Goal: Feedback & Contribution: Contribute content

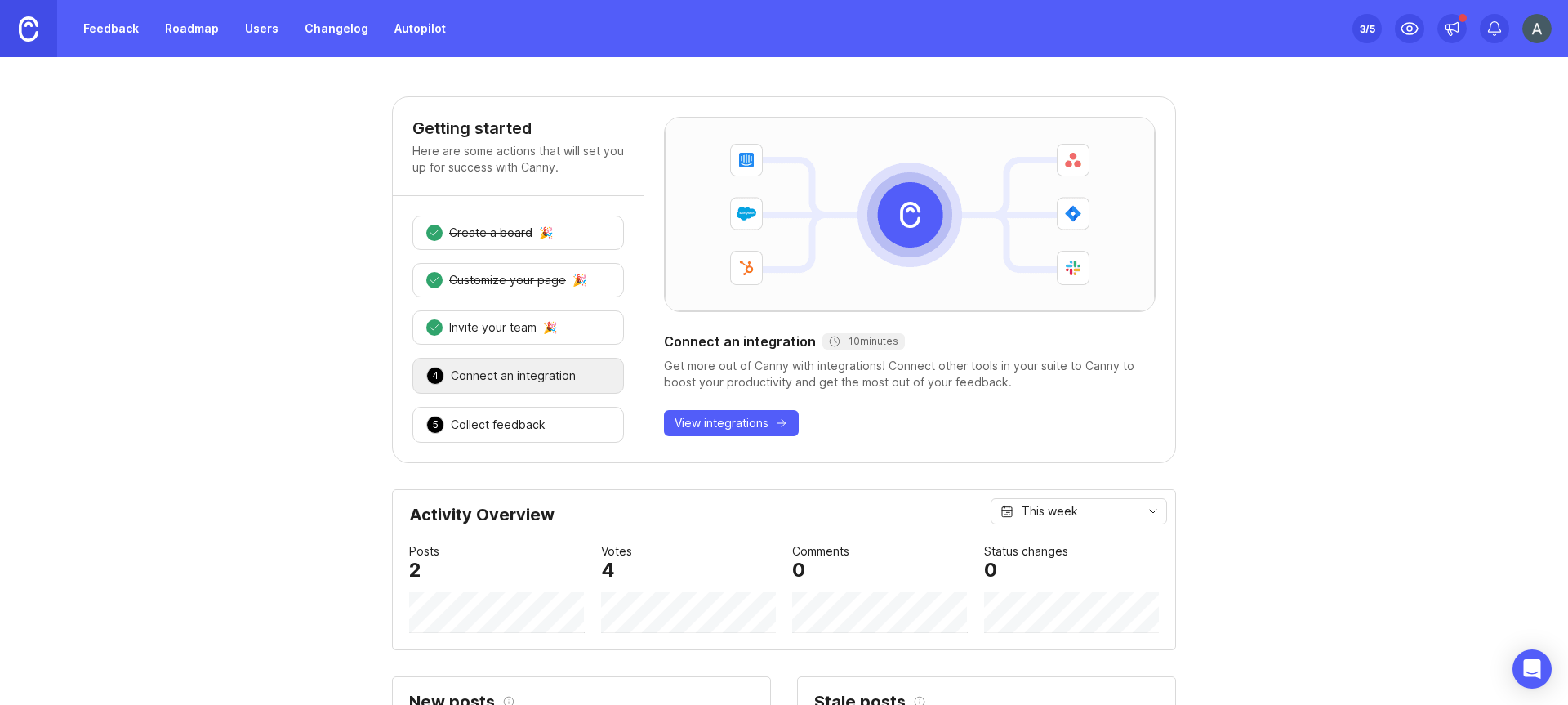
click at [67, 24] on div "Feedback Roadmap Users Changelog Autopilot" at bounding box center [228, 29] width 456 height 57
click at [88, 28] on link "Feedback" at bounding box center [111, 29] width 75 height 30
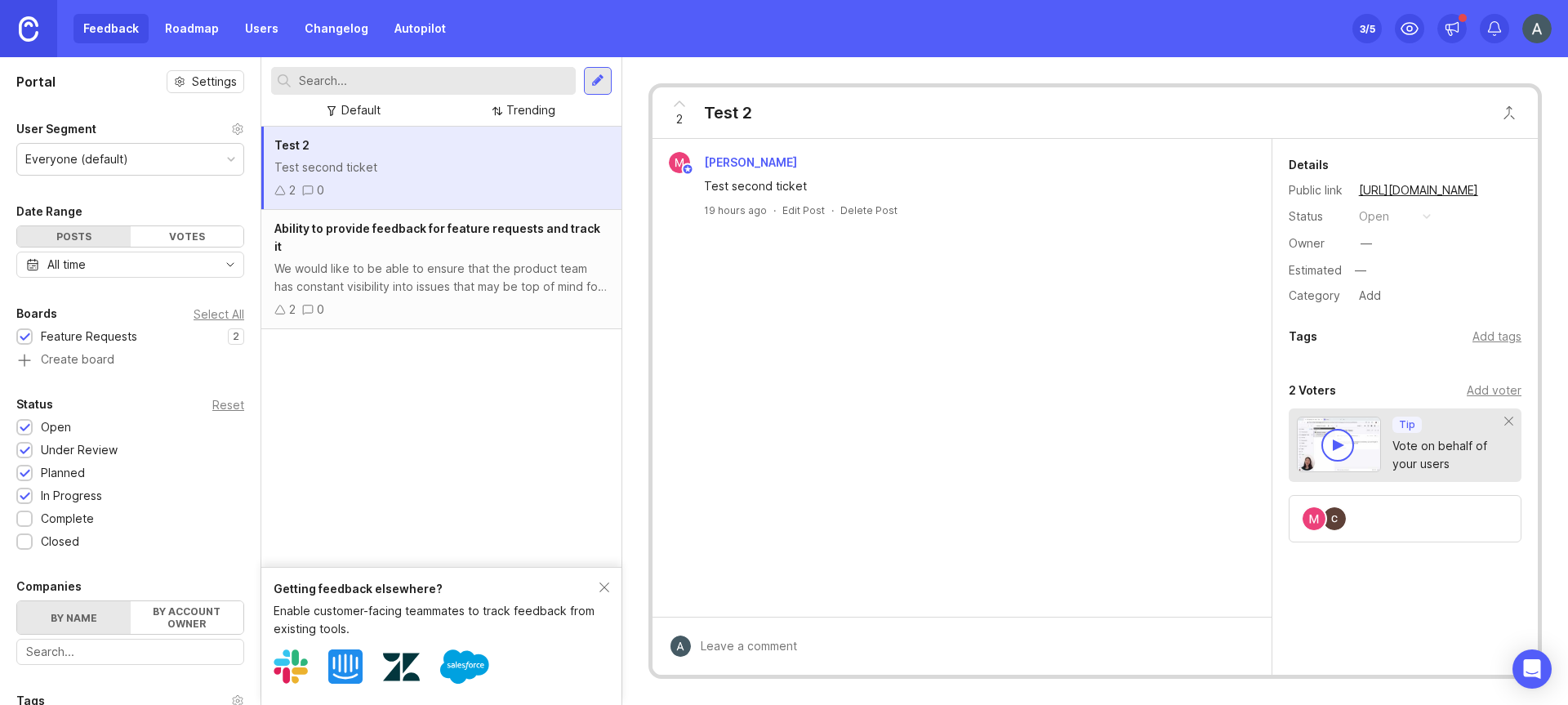
click at [203, 39] on link "Roadmap" at bounding box center [192, 29] width 74 height 30
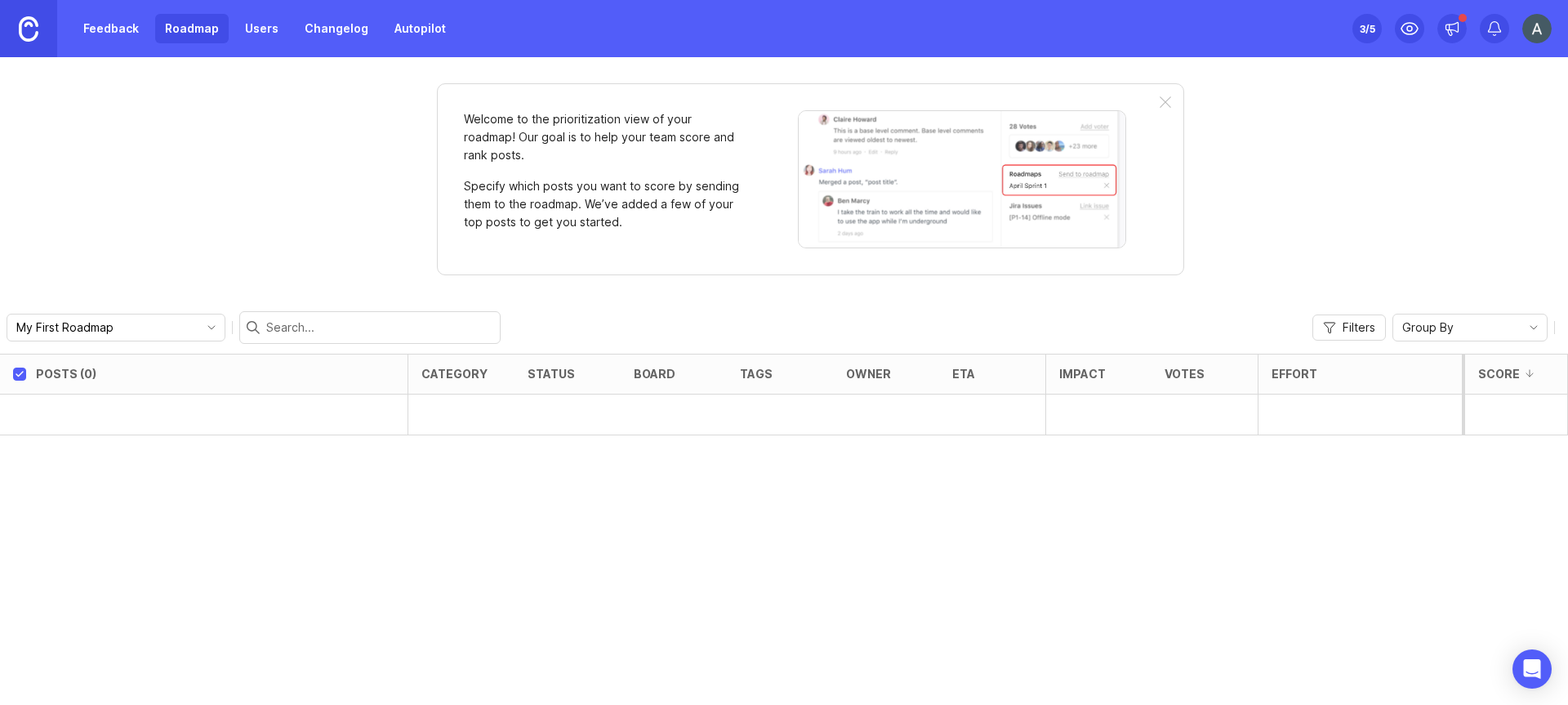
click at [261, 36] on link "Users" at bounding box center [262, 29] width 54 height 30
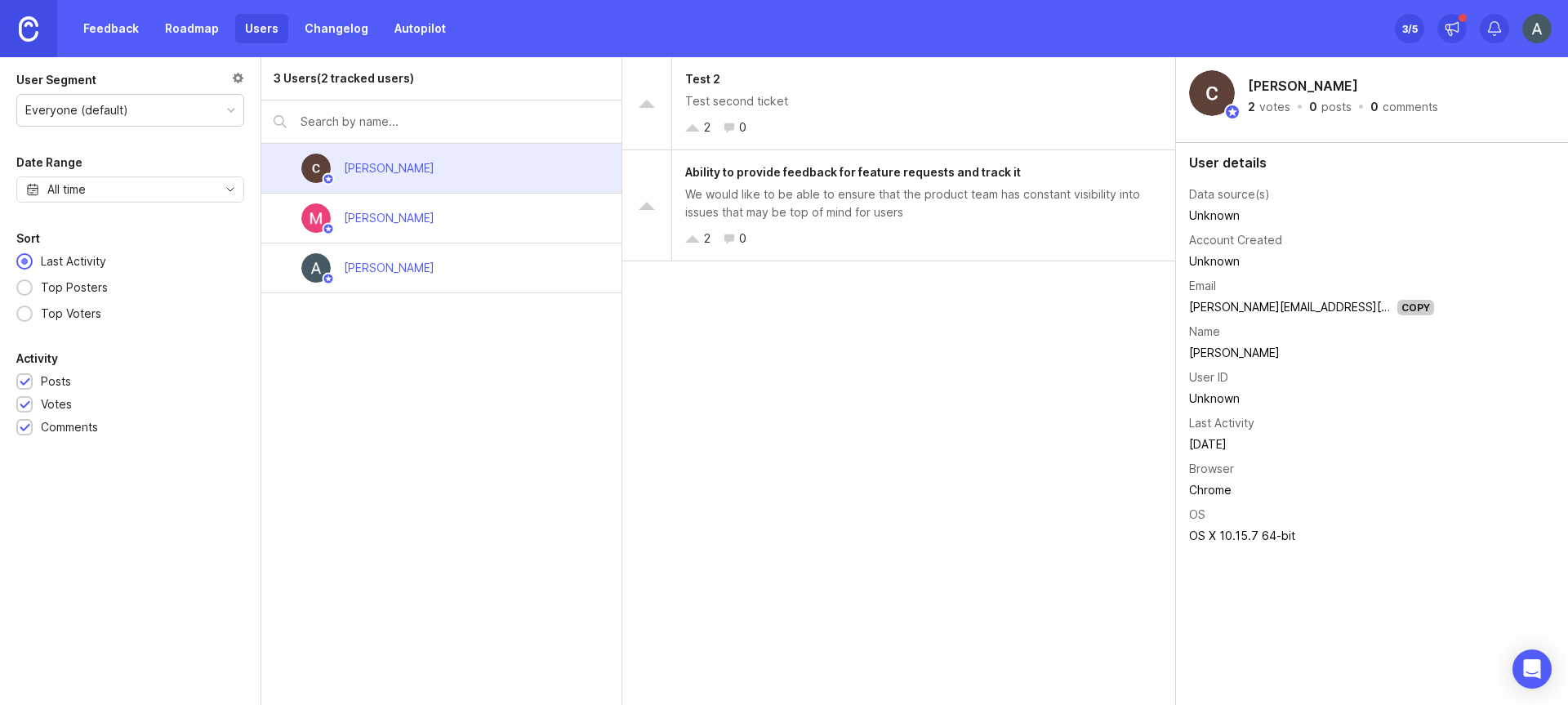
click at [326, 34] on link "Changelog" at bounding box center [336, 29] width 83 height 30
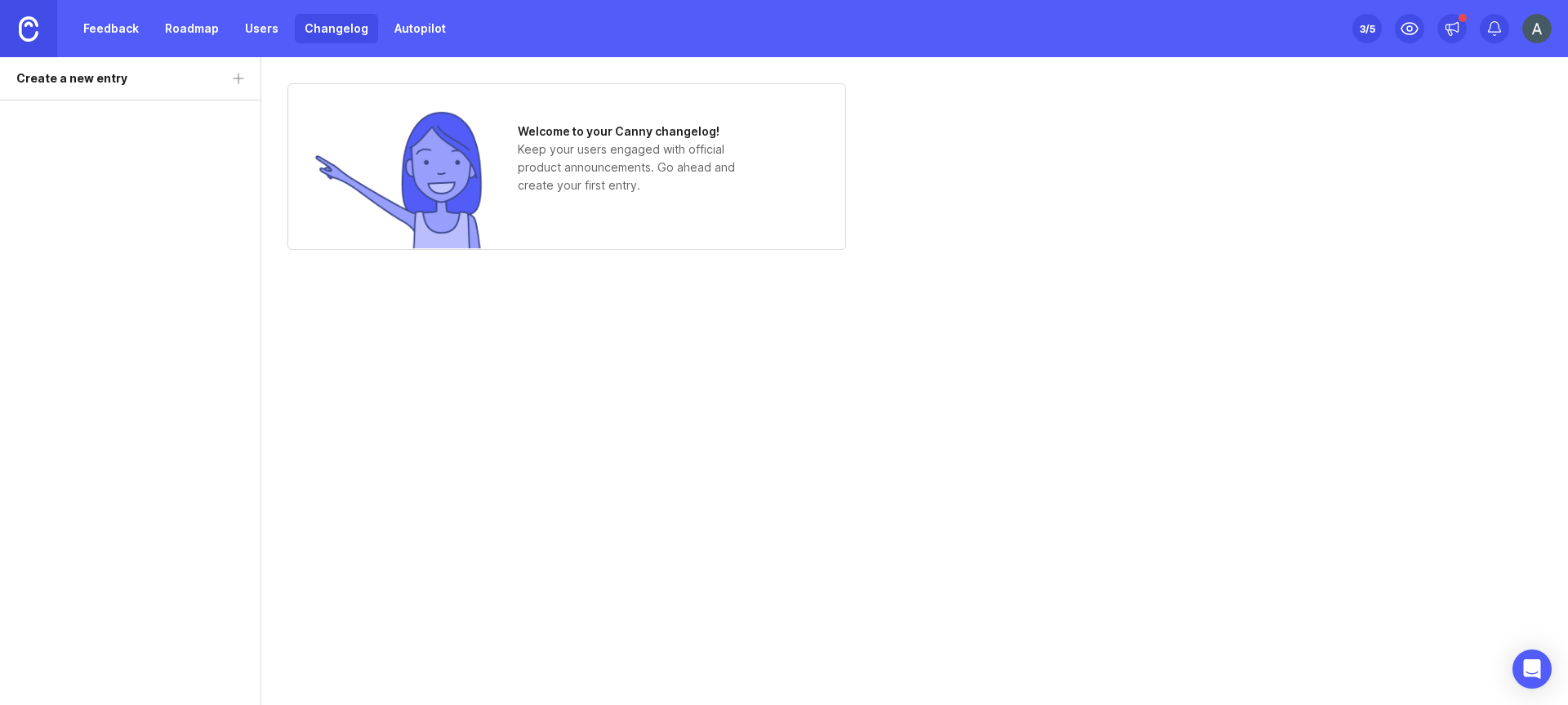
click at [102, 32] on link "Feedback" at bounding box center [111, 29] width 75 height 30
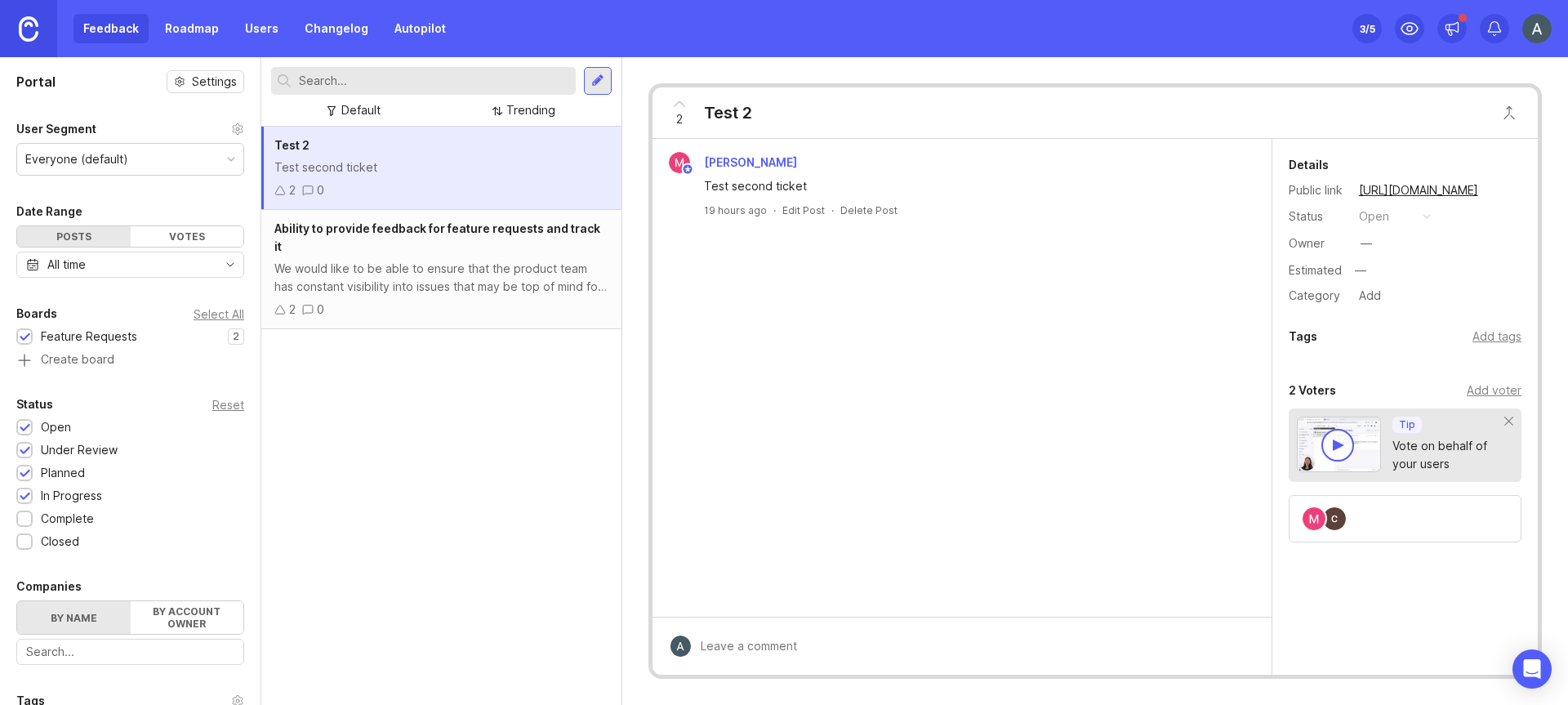
click at [606, 590] on div "Test 2 Test second ticket 2 0 Ability to provide feedback for feature requests …" at bounding box center [441, 415] width 360 height 578
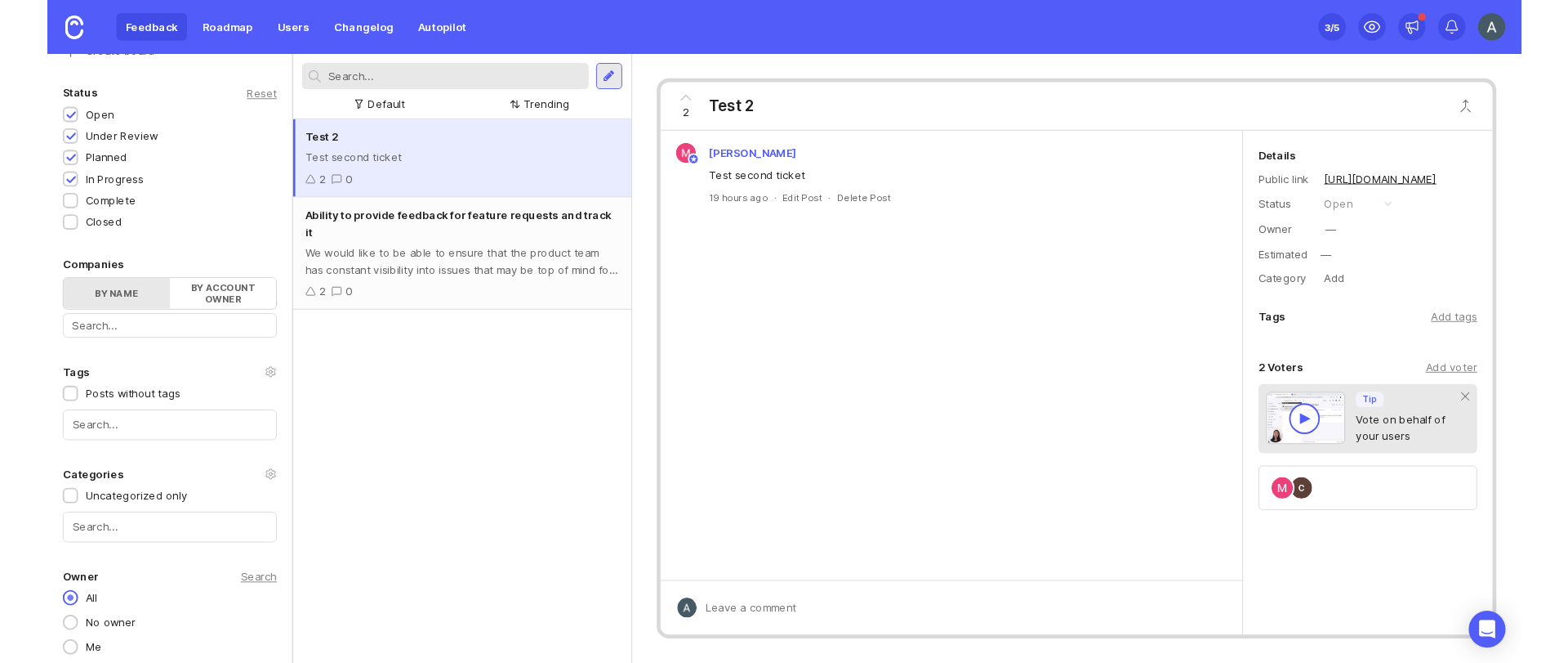
scroll to position [310, 0]
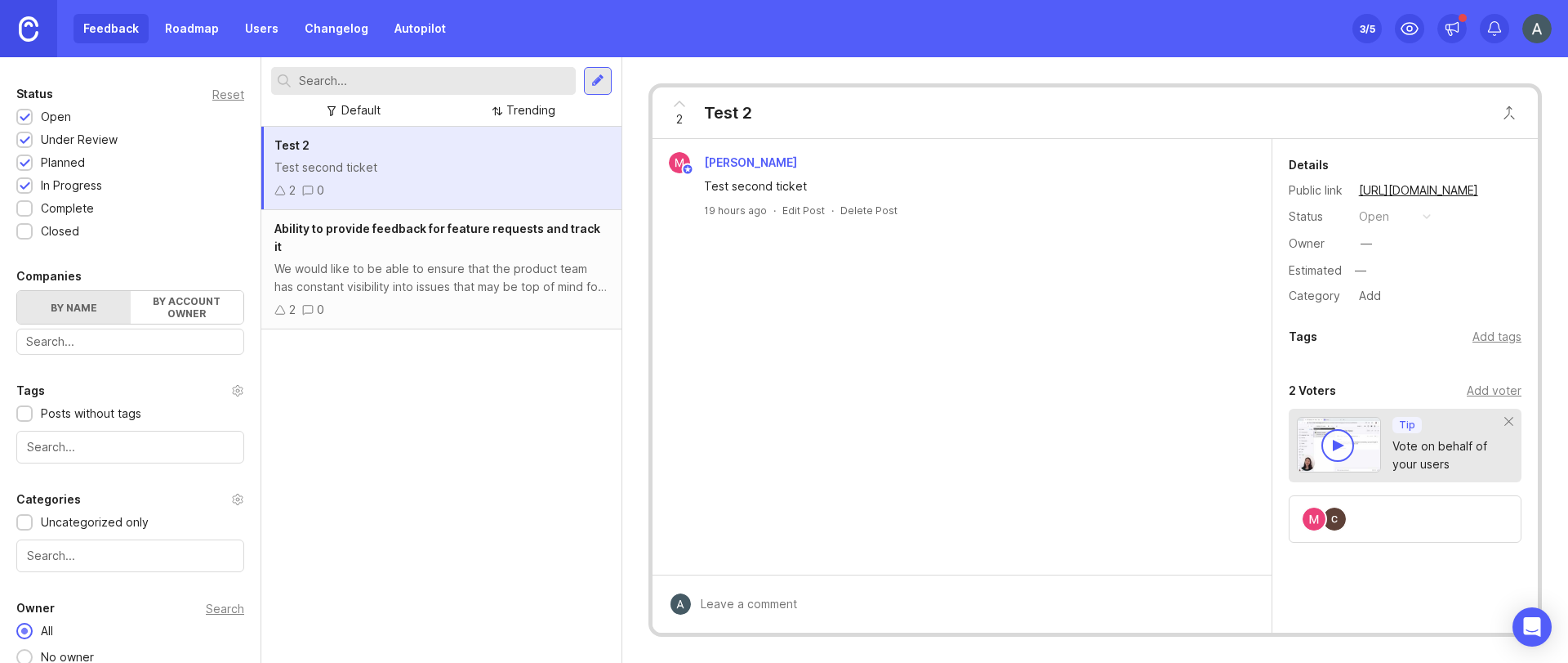
click at [87, 25] on div "Feedback Roadmap Users Changelog Autopilot" at bounding box center [265, 29] width 382 height 30
click at [114, 29] on div "Feedback Roadmap Users Changelog Autopilot" at bounding box center [265, 29] width 382 height 30
click at [180, 32] on link "Roadmap" at bounding box center [192, 29] width 74 height 30
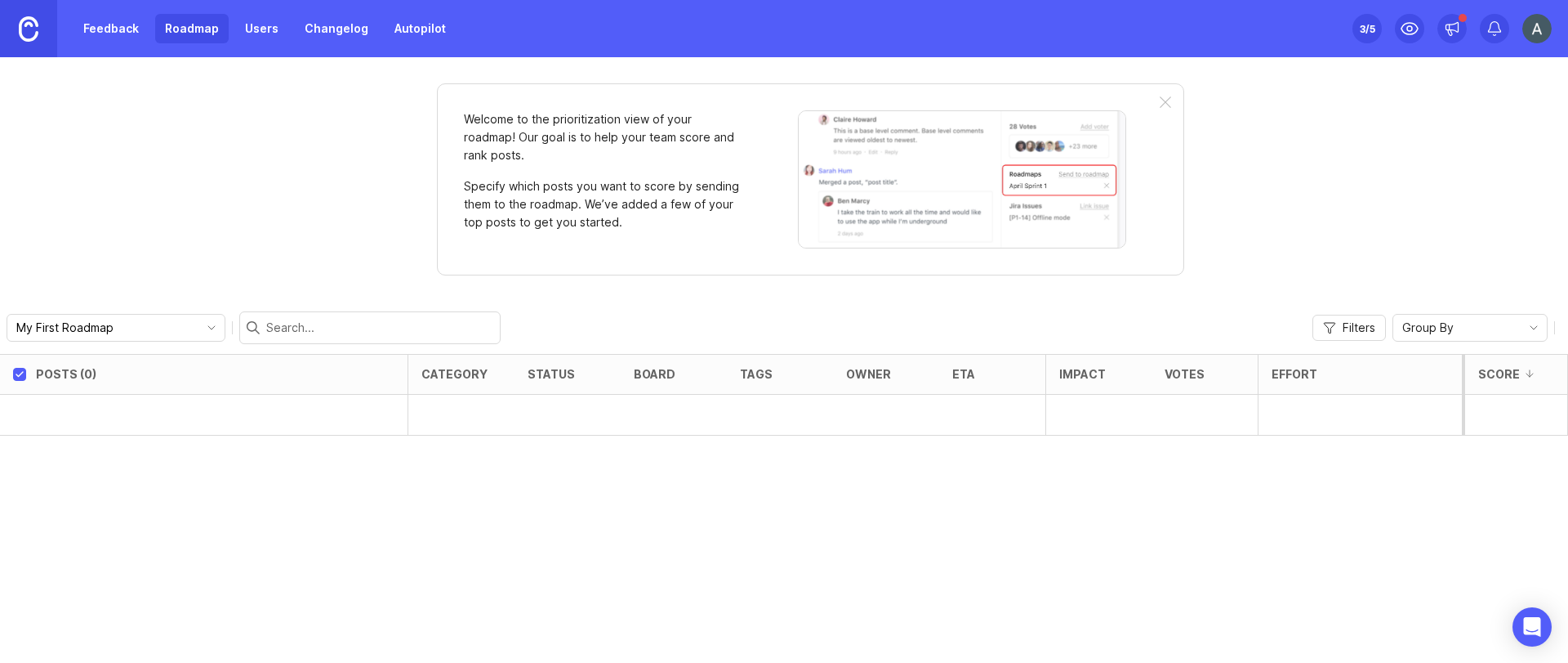
click at [132, 29] on link "Feedback" at bounding box center [111, 29] width 75 height 30
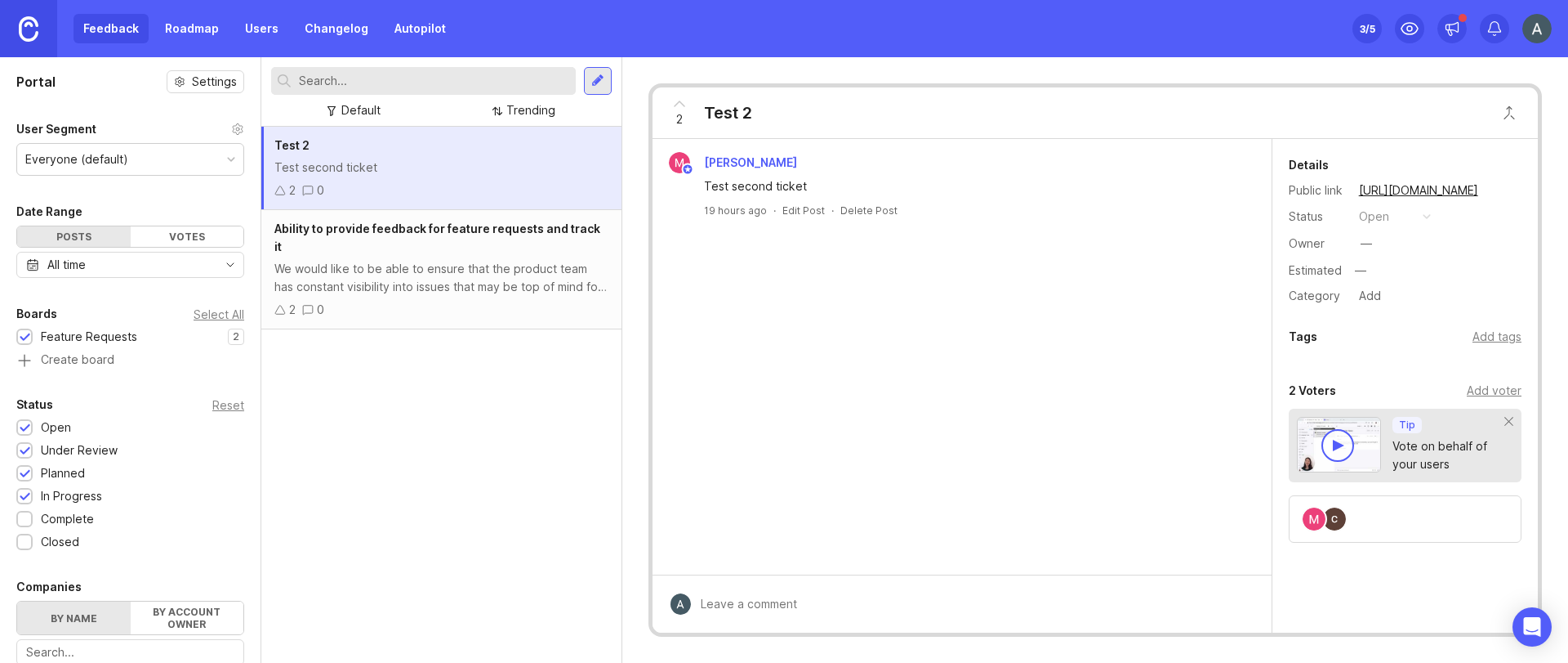
click at [165, 239] on div "Votes" at bounding box center [187, 236] width 114 height 20
click at [183, 237] on div "Votes" at bounding box center [187, 236] width 114 height 20
click at [93, 226] on div "Posts" at bounding box center [74, 236] width 114 height 20
click at [86, 263] on div "All time" at bounding box center [66, 264] width 39 height 18
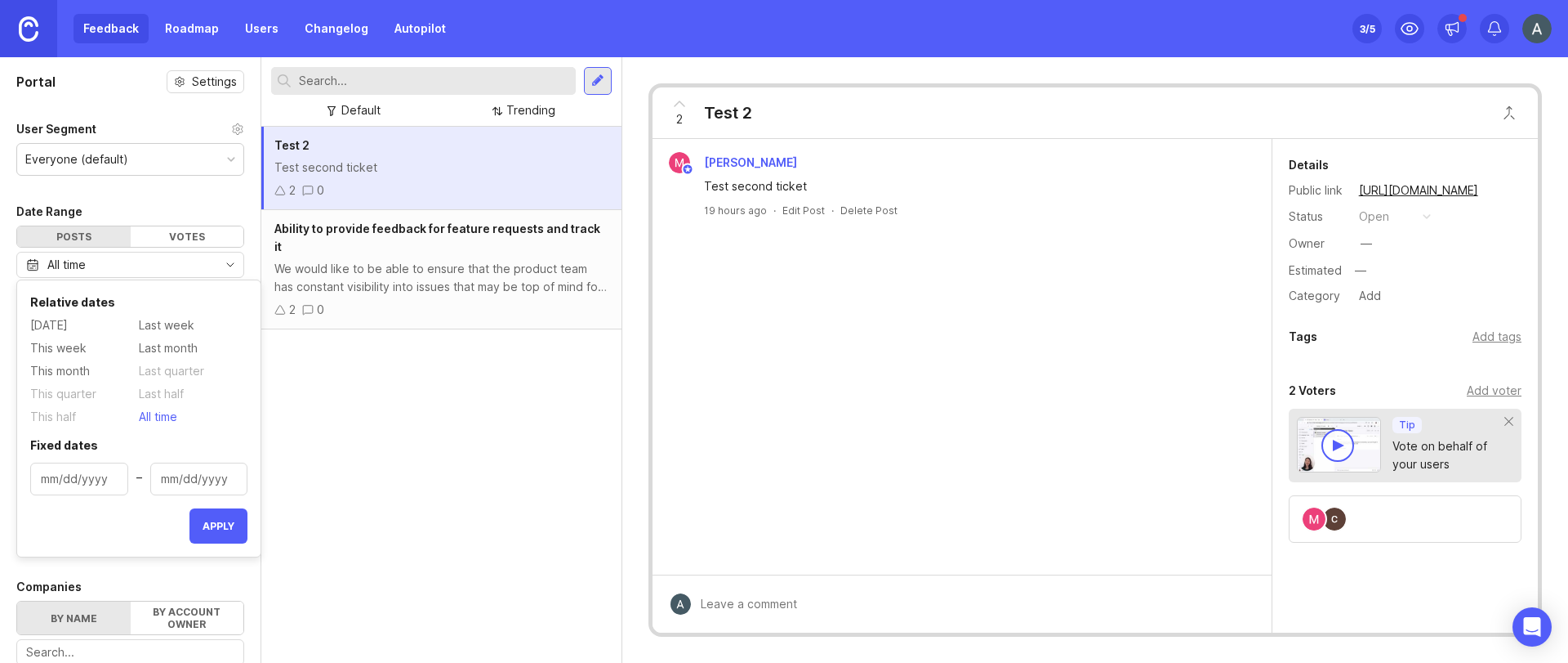
click at [92, 265] on div "All time" at bounding box center [130, 264] width 228 height 26
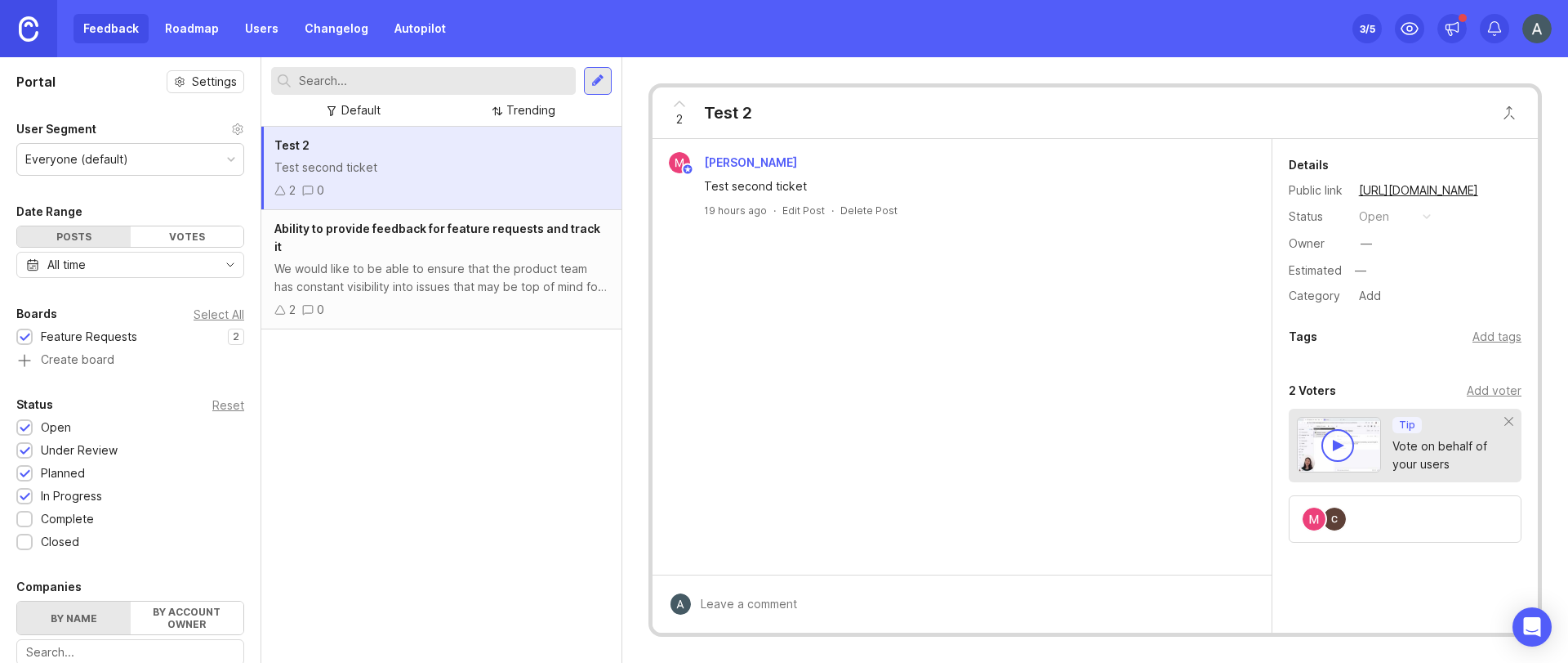
click at [416, 442] on div "Test 2 Test second ticket 2 0 Ability to provide feedback for feature requests …" at bounding box center [441, 394] width 360 height 536
click at [538, 113] on div "Trending" at bounding box center [531, 110] width 49 height 18
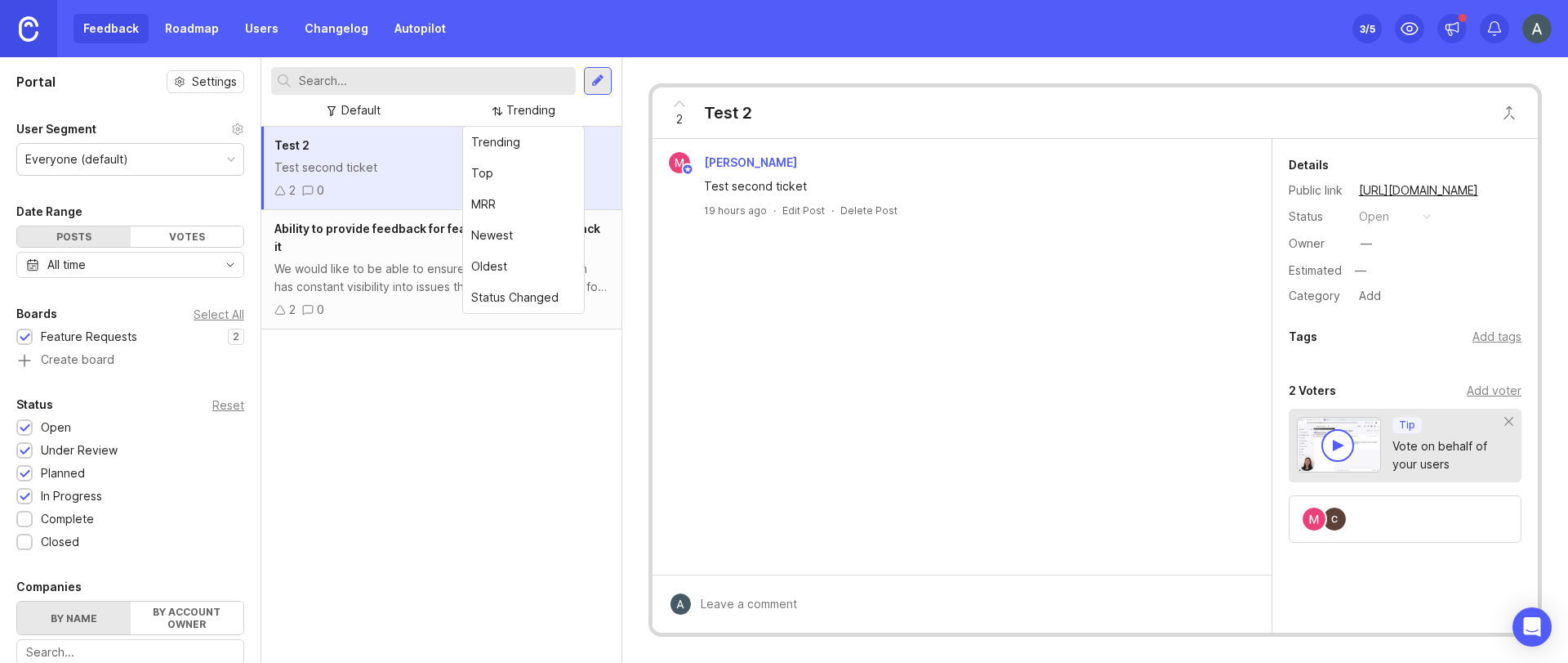
click at [383, 108] on div "Default" at bounding box center [354, 111] width 66 height 22
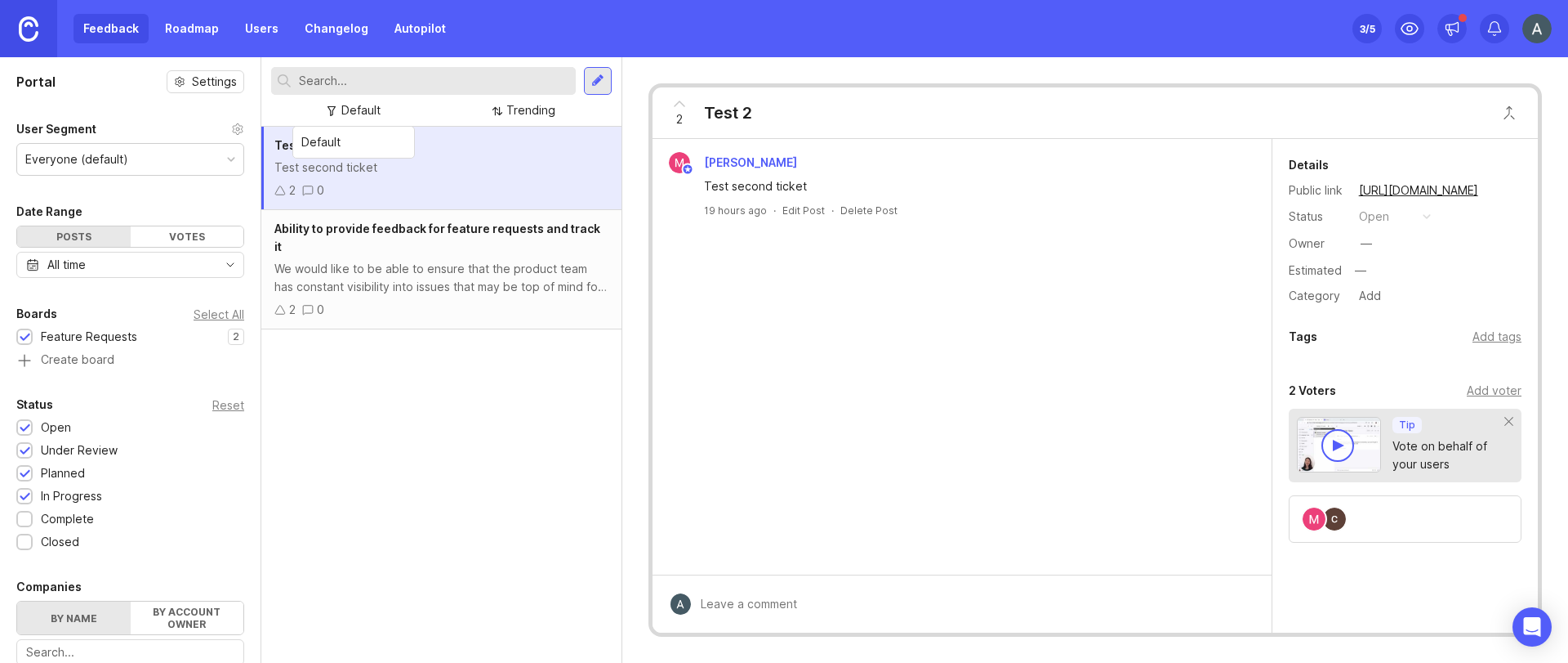
click at [371, 106] on div "Default" at bounding box center [361, 110] width 39 height 18
click at [964, 341] on div "[PERSON_NAME] Test second ticket 19 hours ago · Edit Post · Delete Post" at bounding box center [962, 356] width 619 height 436
click at [247, 30] on link "Users" at bounding box center [262, 29] width 54 height 30
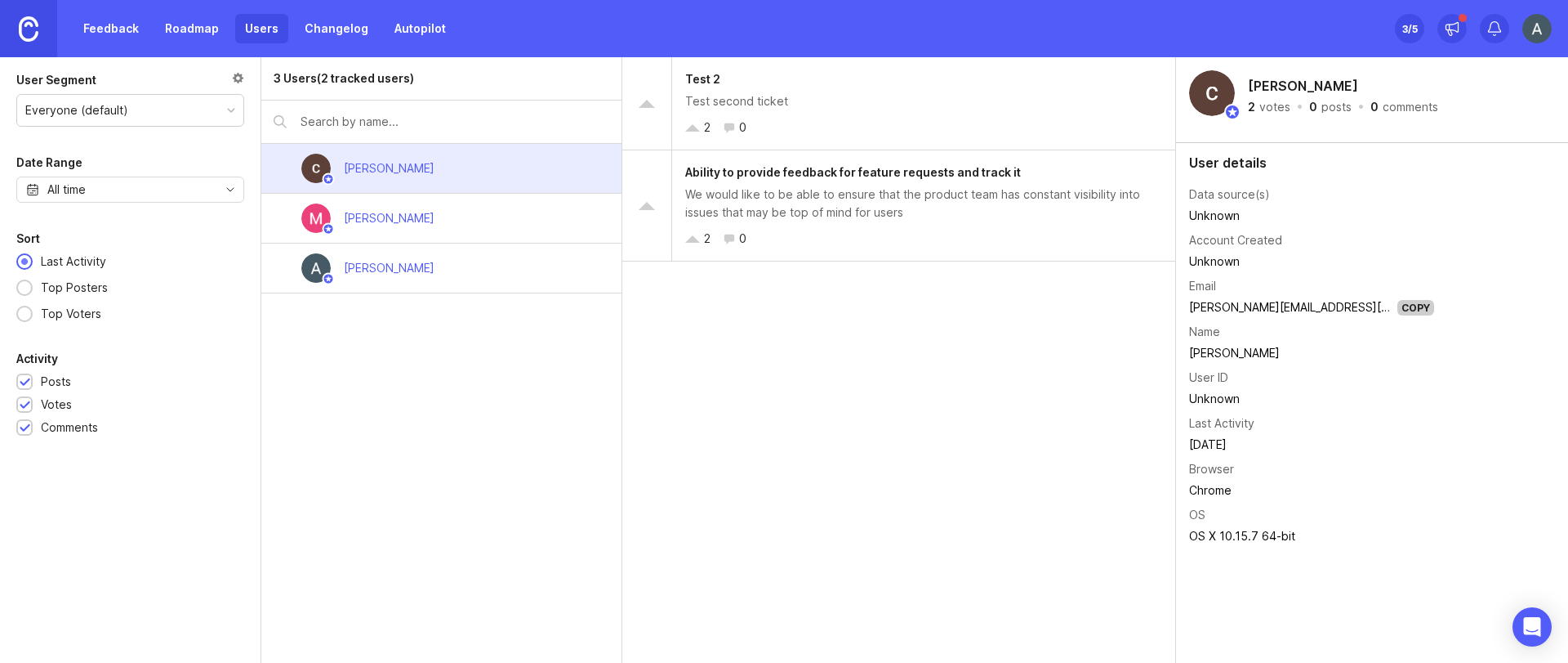
click at [159, 27] on link "Roadmap" at bounding box center [192, 29] width 74 height 30
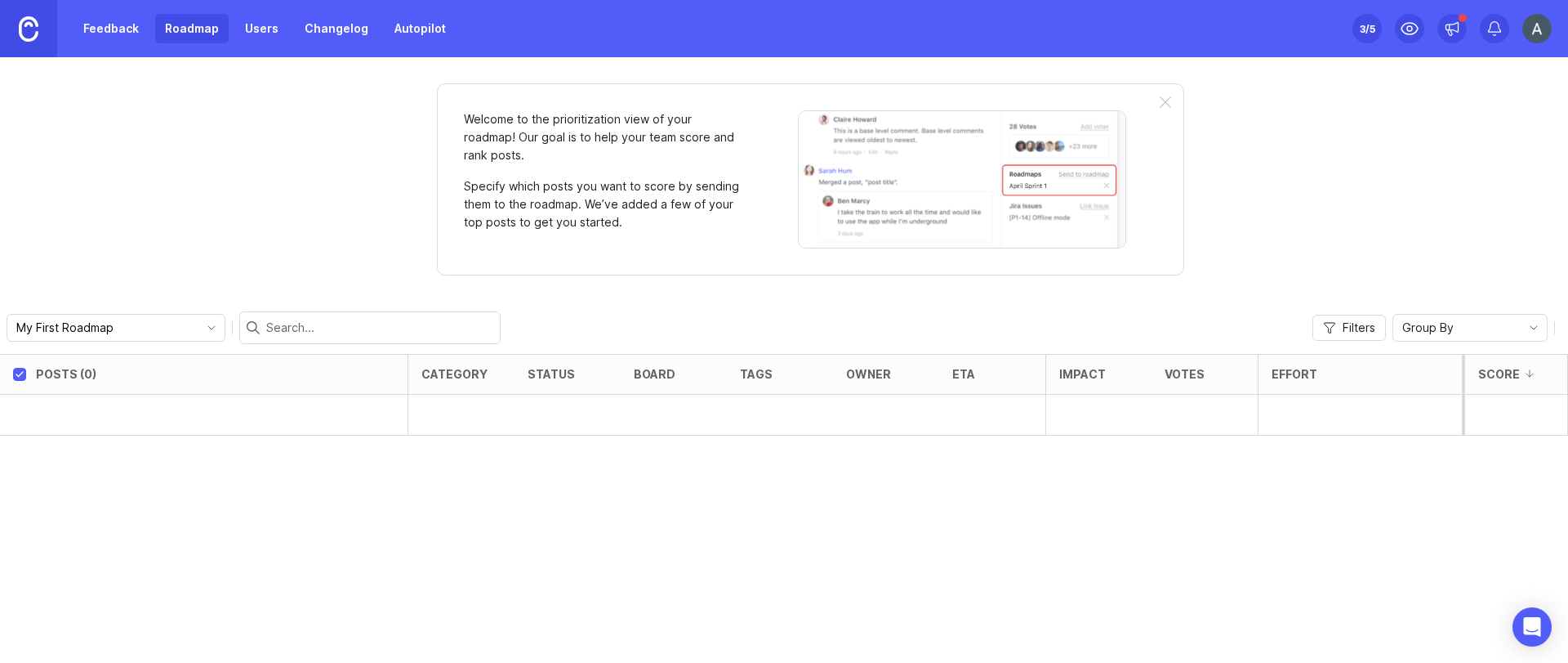
click at [105, 30] on link "Feedback" at bounding box center [111, 29] width 75 height 30
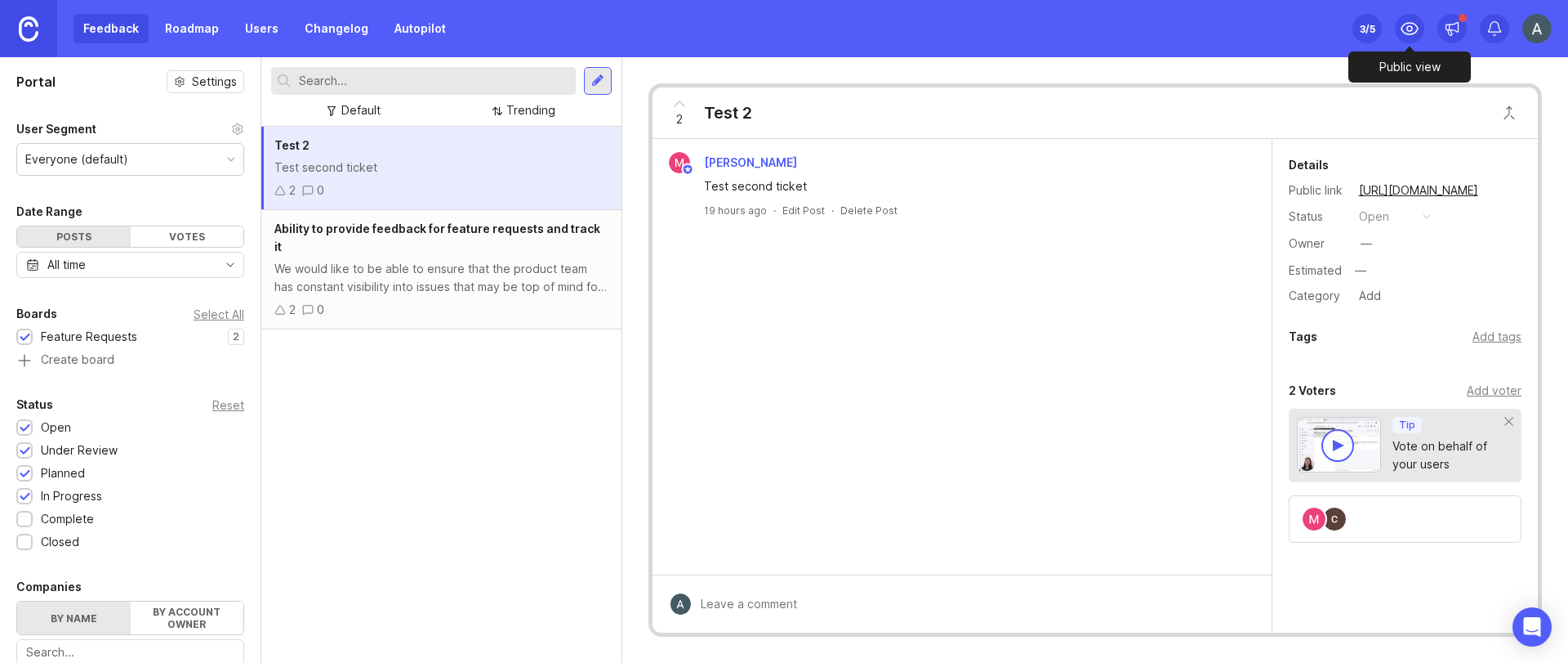
click at [1409, 31] on icon at bounding box center [1408, 28] width 19 height 19
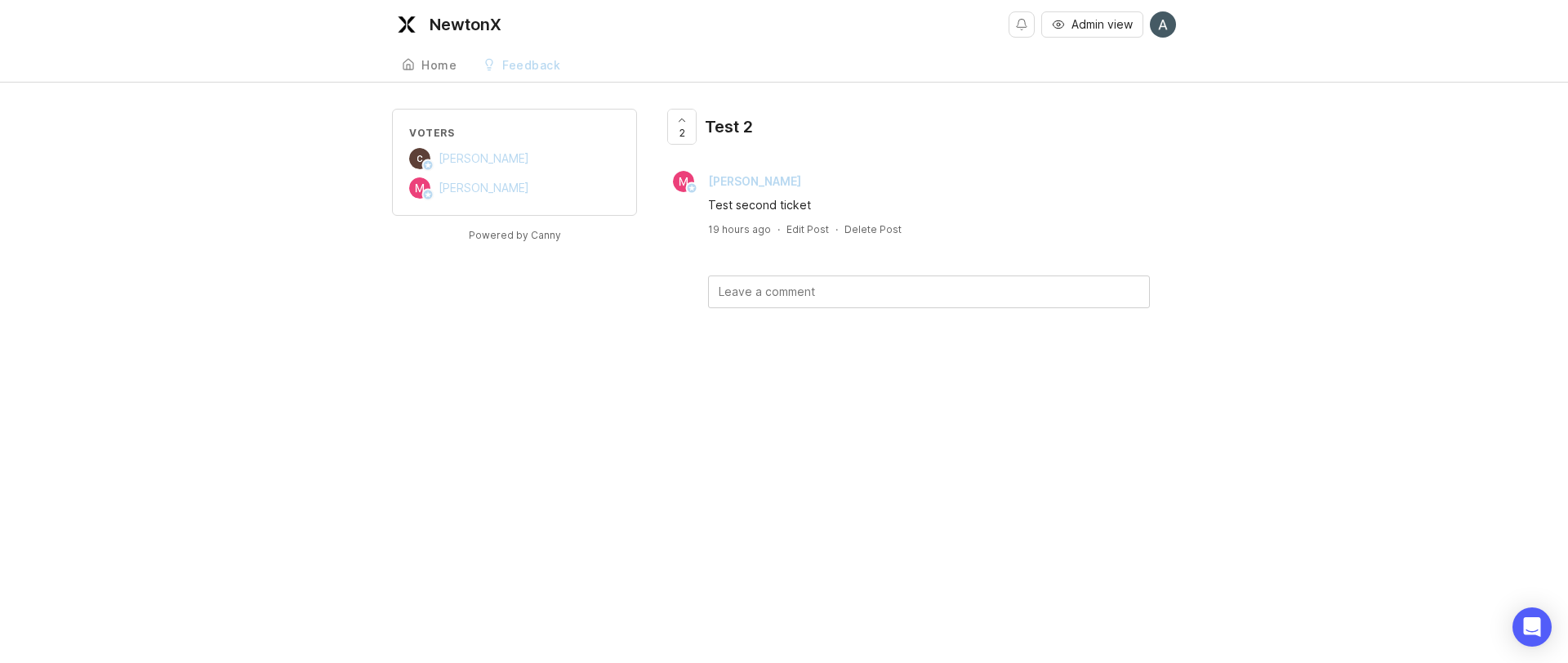
click at [447, 66] on div "Home" at bounding box center [439, 66] width 35 height 11
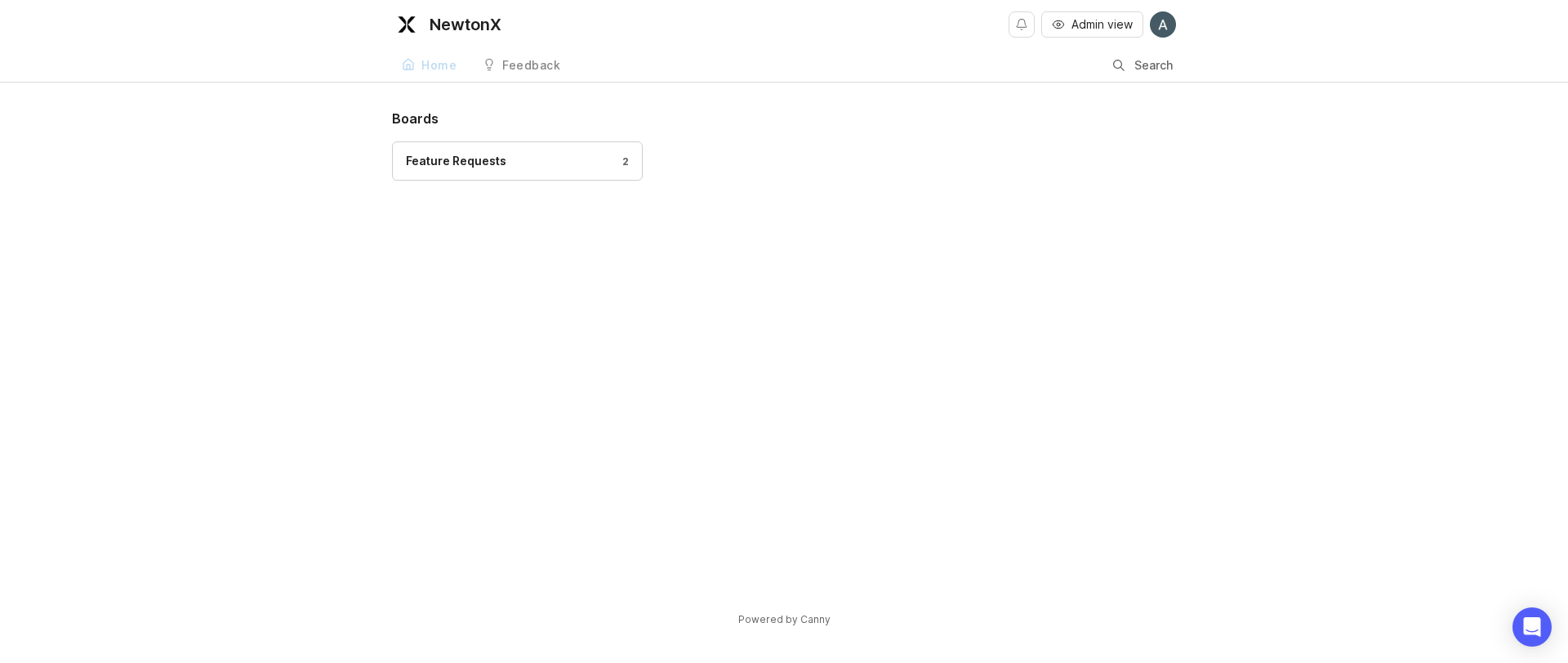
click at [473, 166] on div "Feature Requests" at bounding box center [456, 161] width 101 height 18
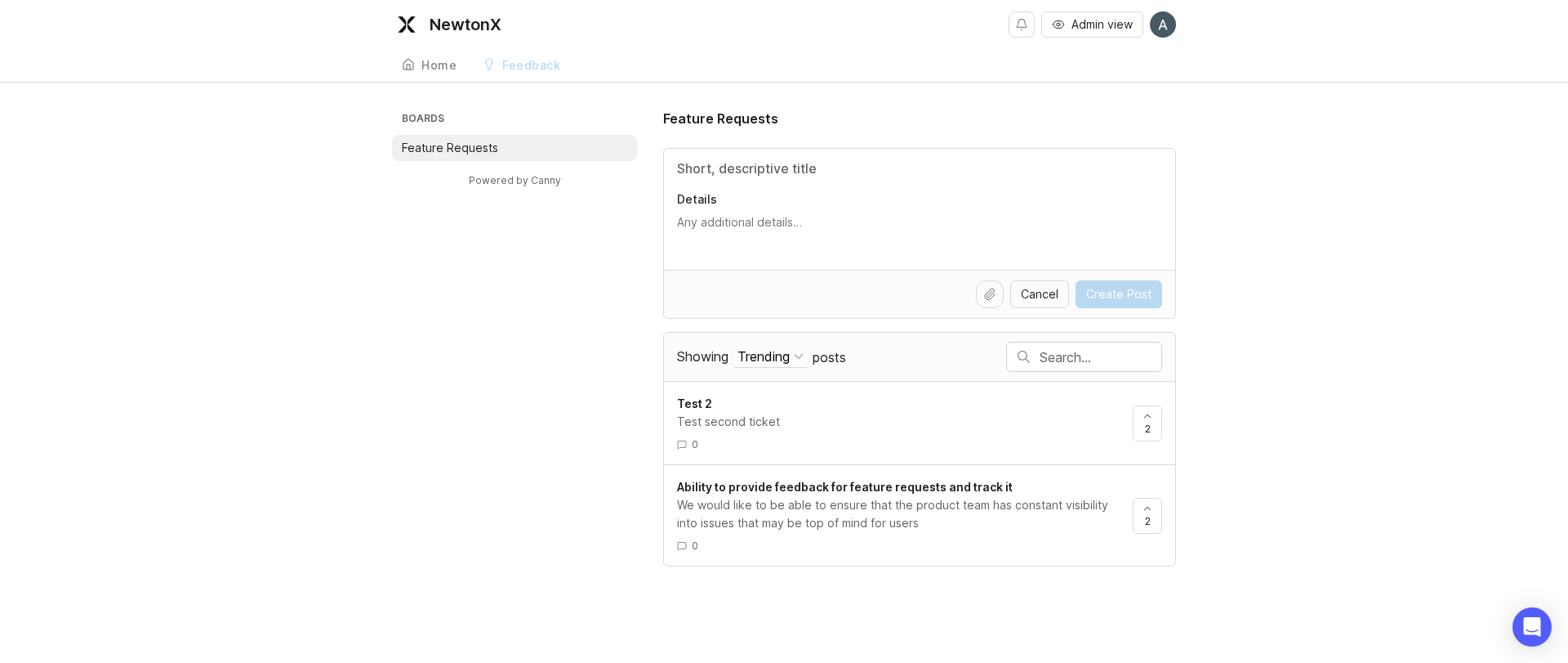
click at [729, 174] on input "Title" at bounding box center [919, 168] width 485 height 19
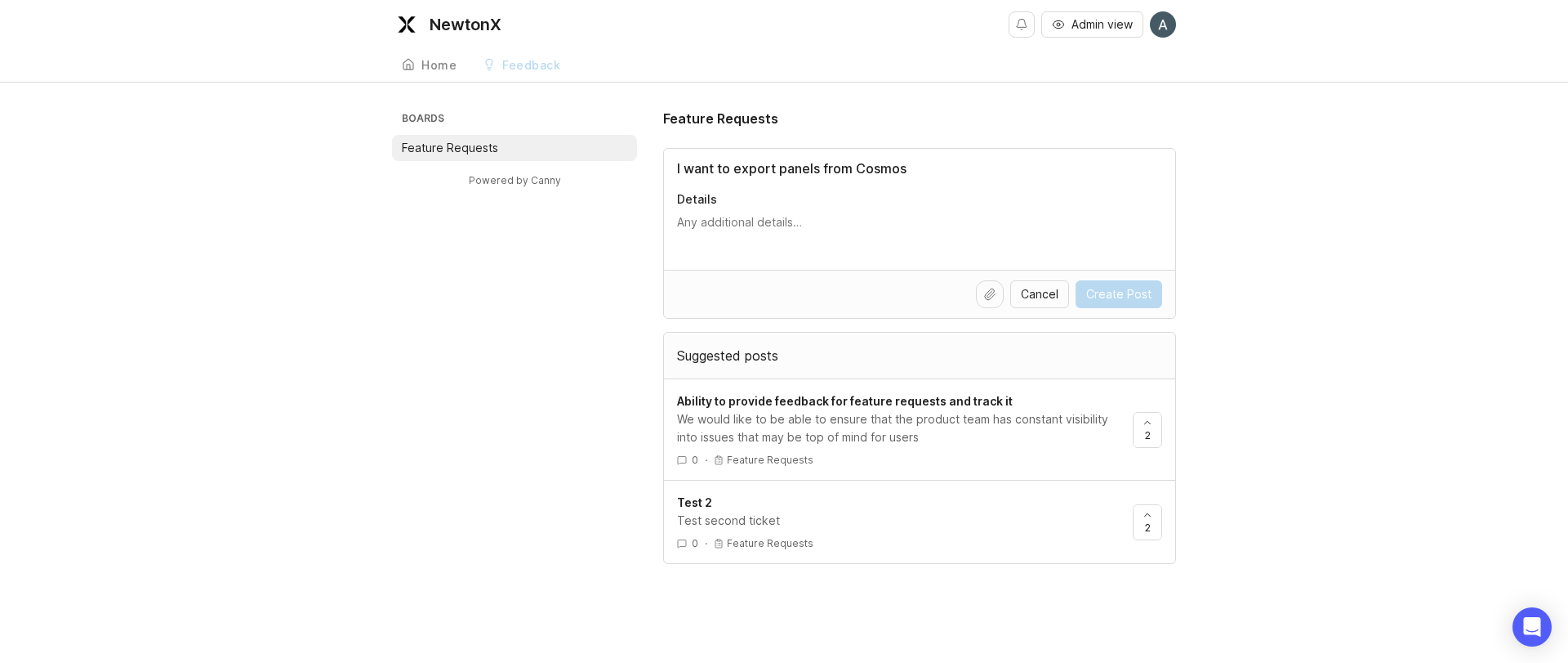
type input "I want to export panels from Cosmos"
type textarea "blah blah blah"
drag, startPoint x: 944, startPoint y: 289, endPoint x: 964, endPoint y: 295, distance: 20.9
click at [942, 292] on div "Cancel Create Post" at bounding box center [919, 294] width 485 height 28
click at [1090, 293] on span "Create Post" at bounding box center [1119, 295] width 66 height 17
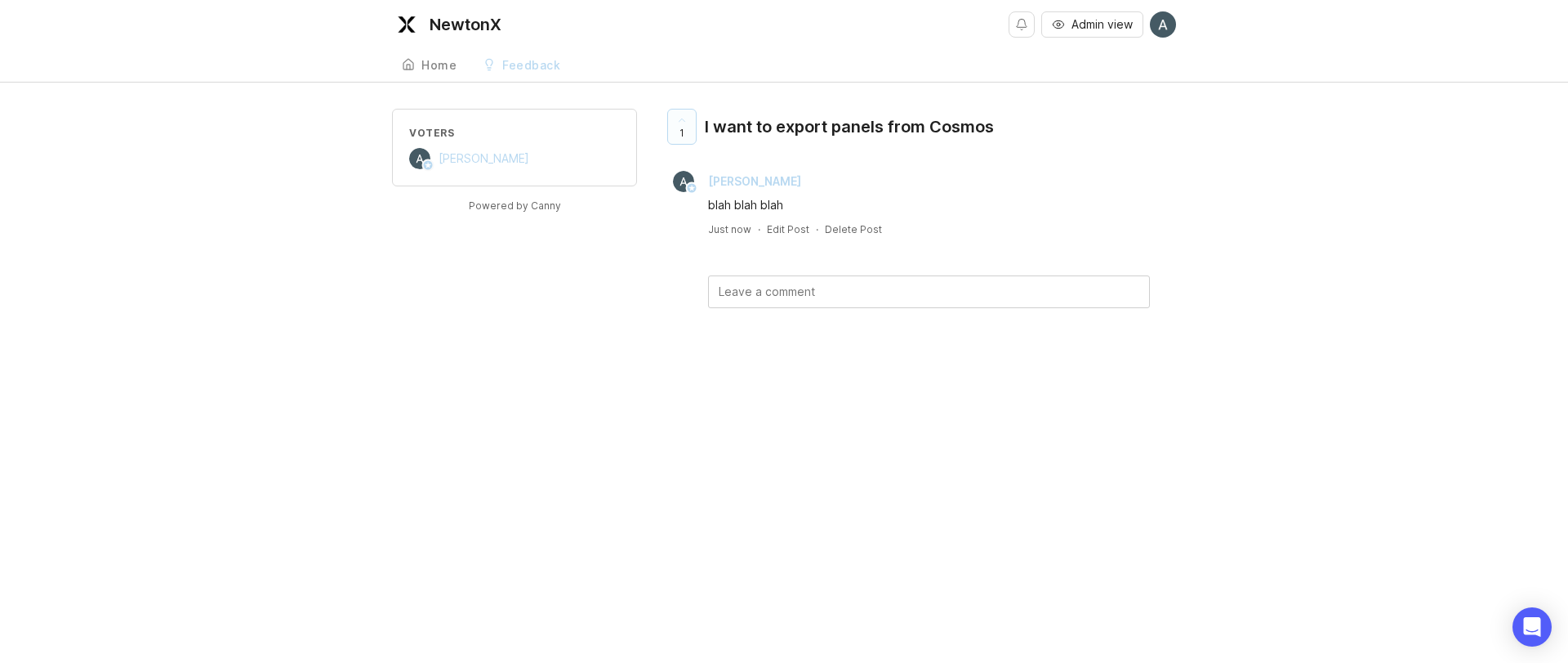
click at [443, 64] on div "Home" at bounding box center [439, 66] width 35 height 11
click at [807, 592] on div "NewtonX Admin view Create Home Feedback Feature Requests Voters [PERSON_NAME] P…" at bounding box center [784, 332] width 1568 height 663
click at [804, 134] on div "I want to export panels from Cosmos" at bounding box center [849, 127] width 289 height 23
click at [806, 134] on div "I want to export panels from Cosmos" at bounding box center [849, 127] width 289 height 23
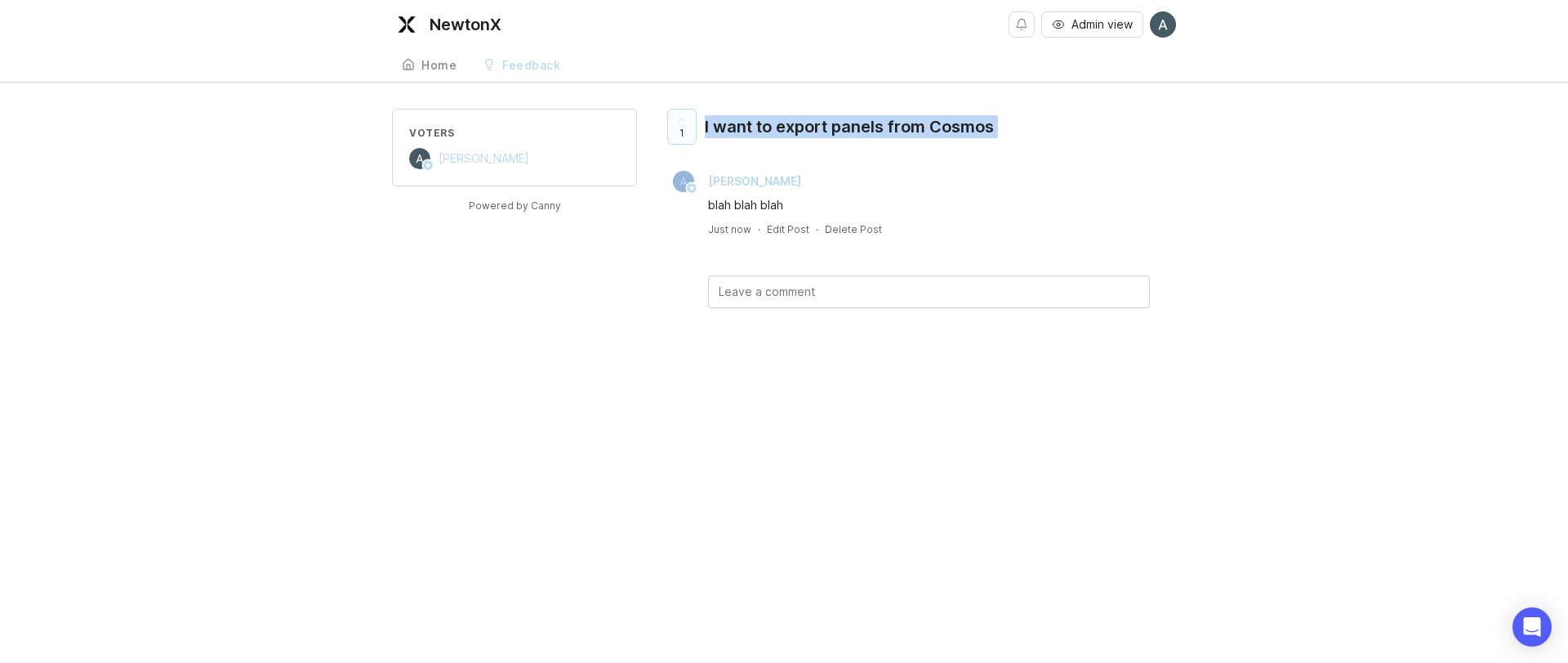
click at [806, 133] on div "I want to export panels from Cosmos" at bounding box center [849, 127] width 289 height 23
copy div "I want to export panels from Cosmos"
drag, startPoint x: 441, startPoint y: 68, endPoint x: 483, endPoint y: 86, distance: 45.7
click at [441, 68] on div "Home" at bounding box center [439, 66] width 35 height 11
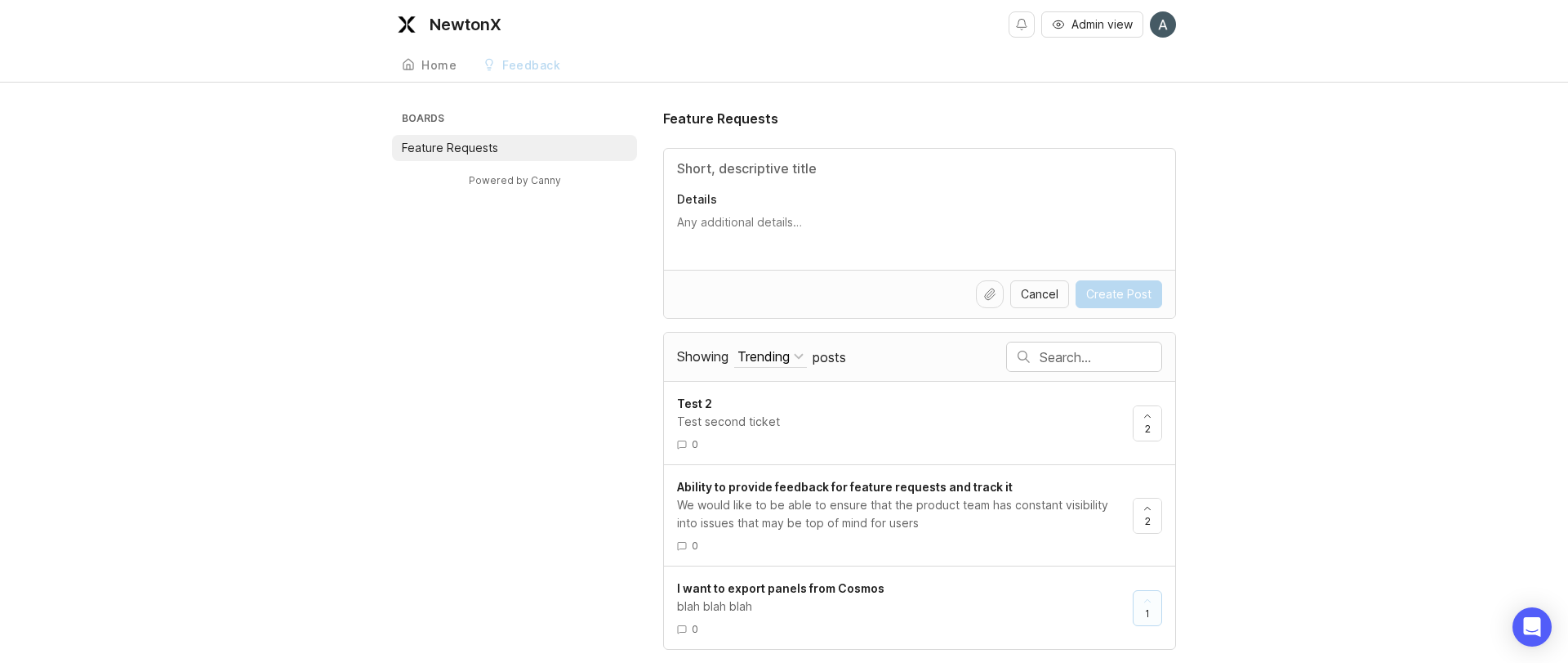
click at [736, 181] on div "Details" at bounding box center [919, 209] width 511 height 121
click at [761, 163] on input "Title" at bounding box center [919, 168] width 485 height 19
paste input "I want to export panels from Cosmos"
click at [727, 163] on input "I want to export panels from Cosmos" at bounding box center [919, 168] width 485 height 19
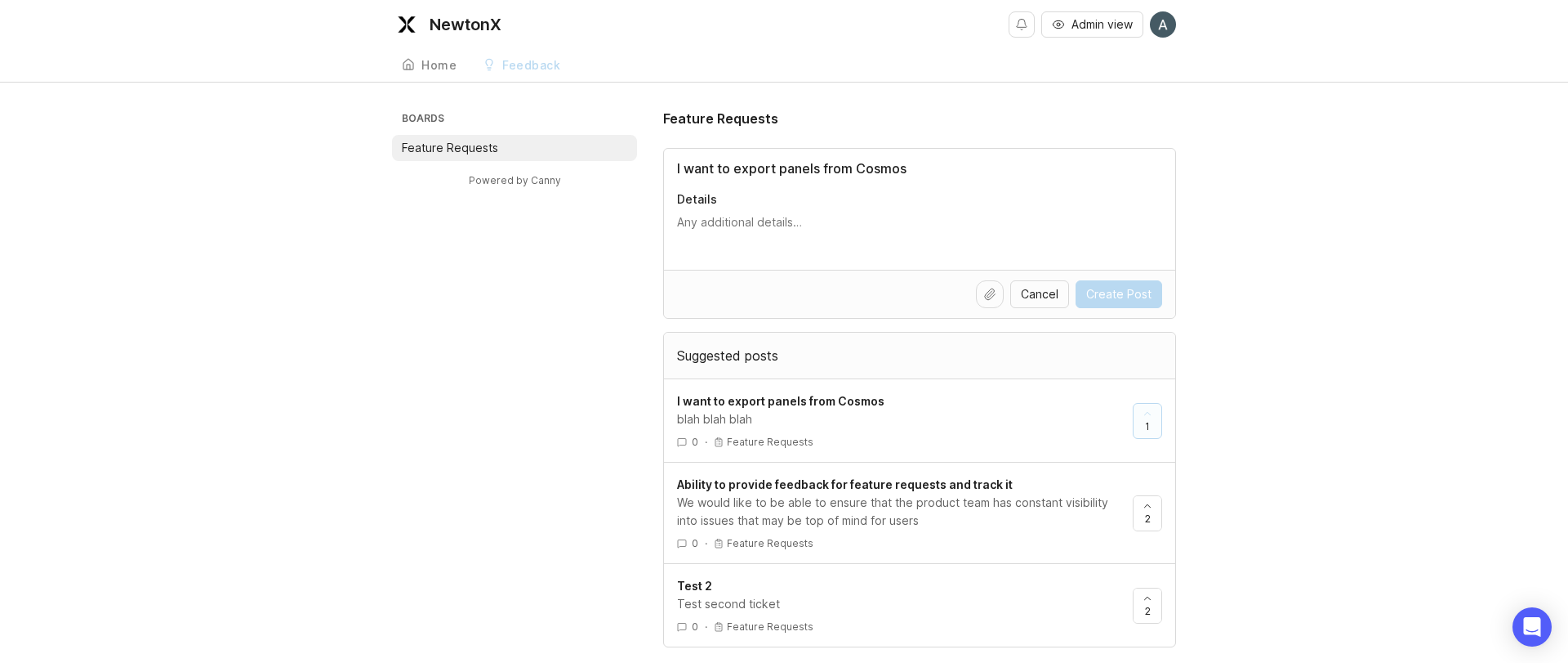
type input "I want to export panels from Cosmos"
click at [843, 212] on div "I want to export panels from Cosmos Details" at bounding box center [919, 209] width 511 height 121
type textarea "blah blah"
click at [1092, 287] on span "Create Post" at bounding box center [1119, 295] width 66 height 17
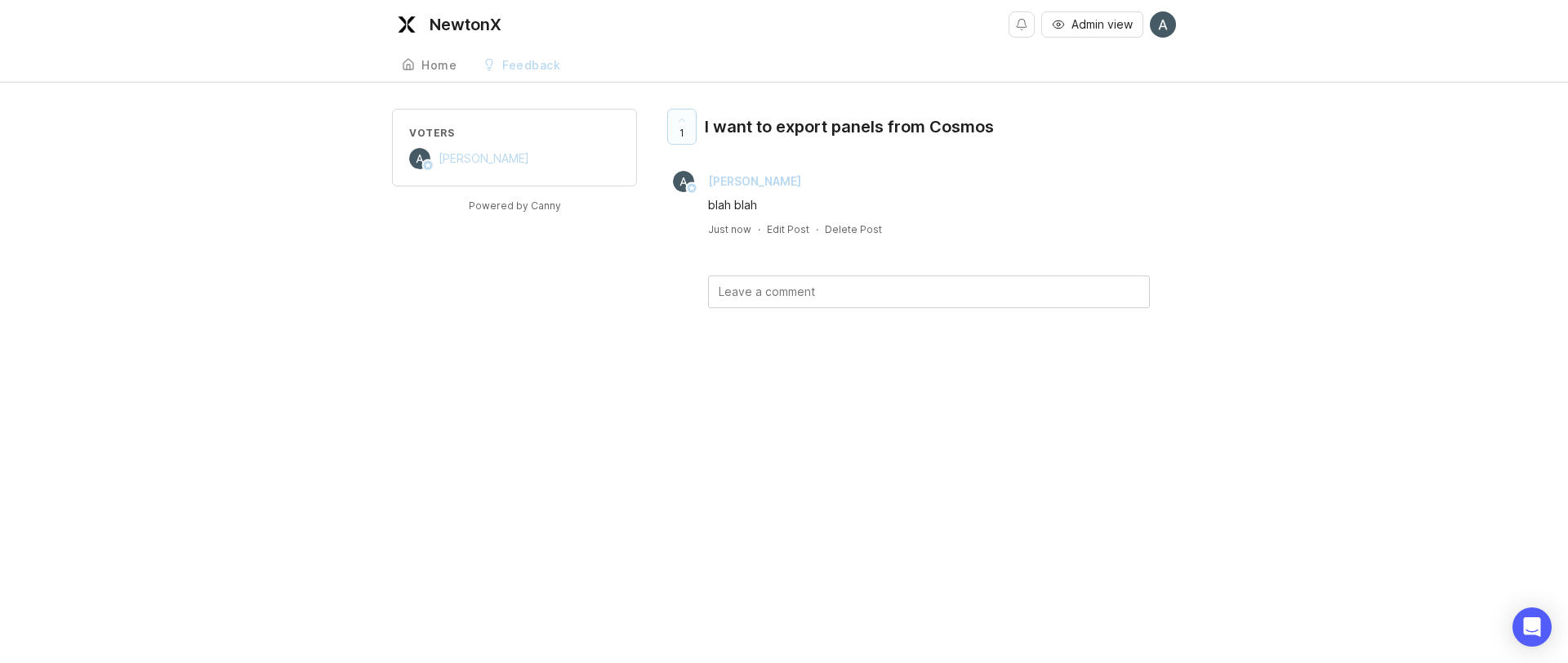
click at [442, 68] on div "Home" at bounding box center [439, 66] width 35 height 11
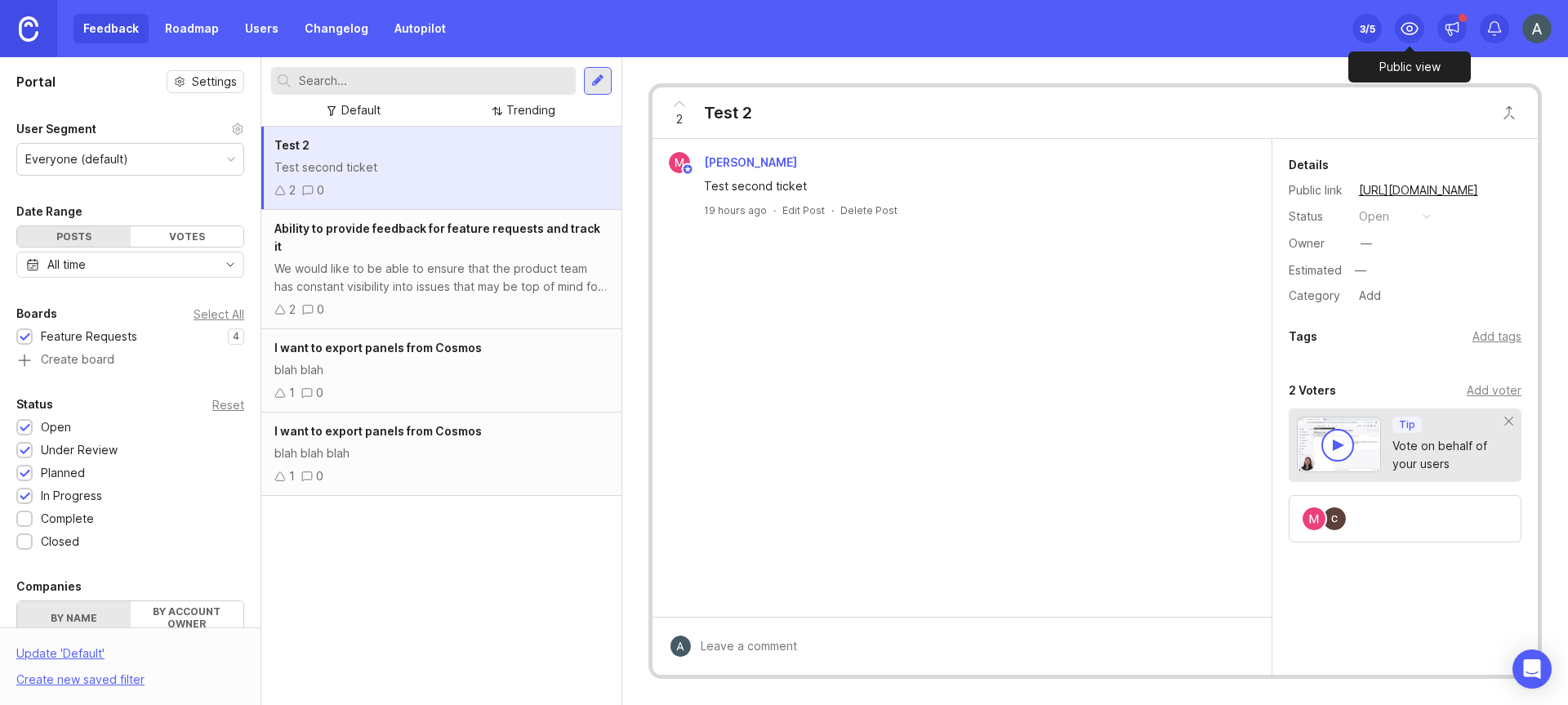
click at [1421, 38] on span at bounding box center [1409, 29] width 30 height 30
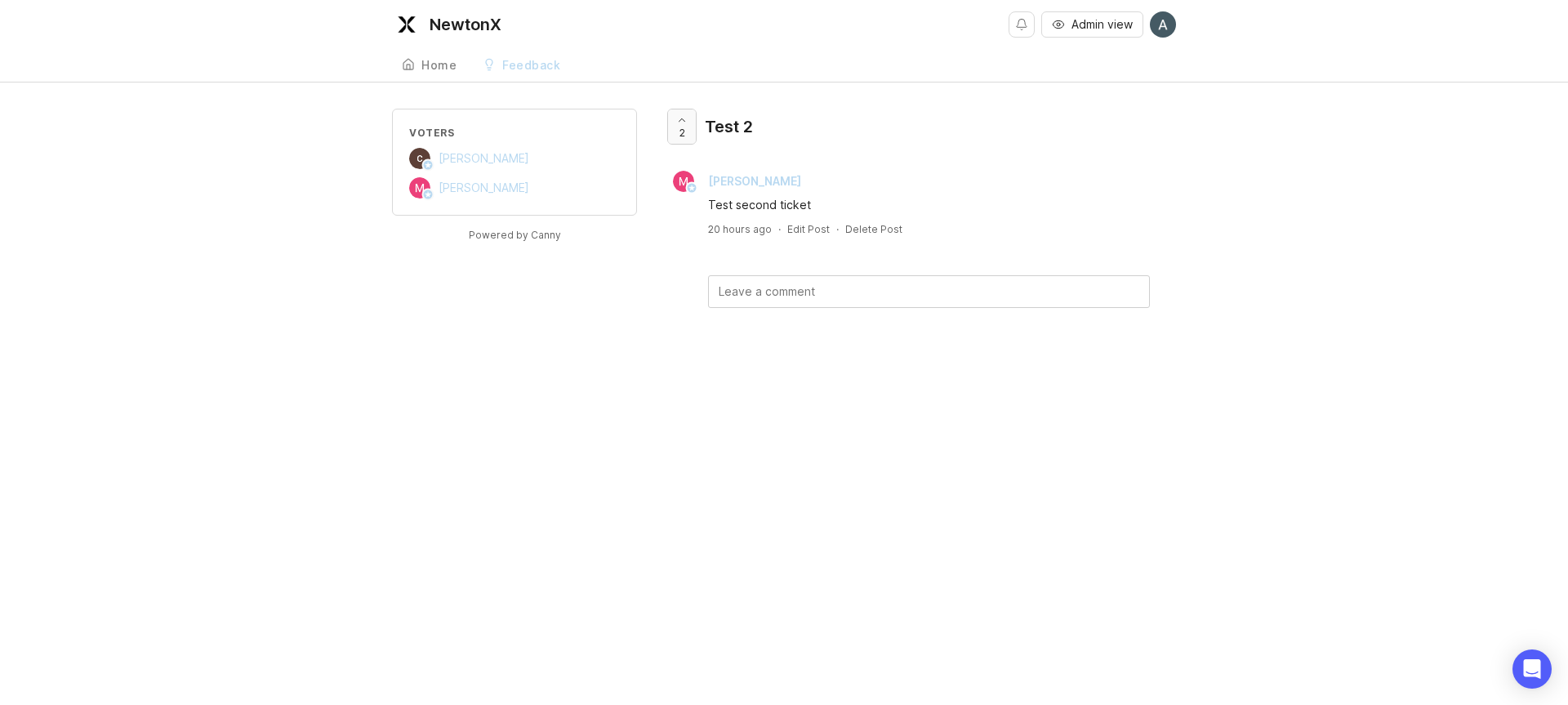
click at [687, 124] on icon at bounding box center [682, 120] width 11 height 11
click at [439, 62] on div "Home" at bounding box center [439, 66] width 35 height 11
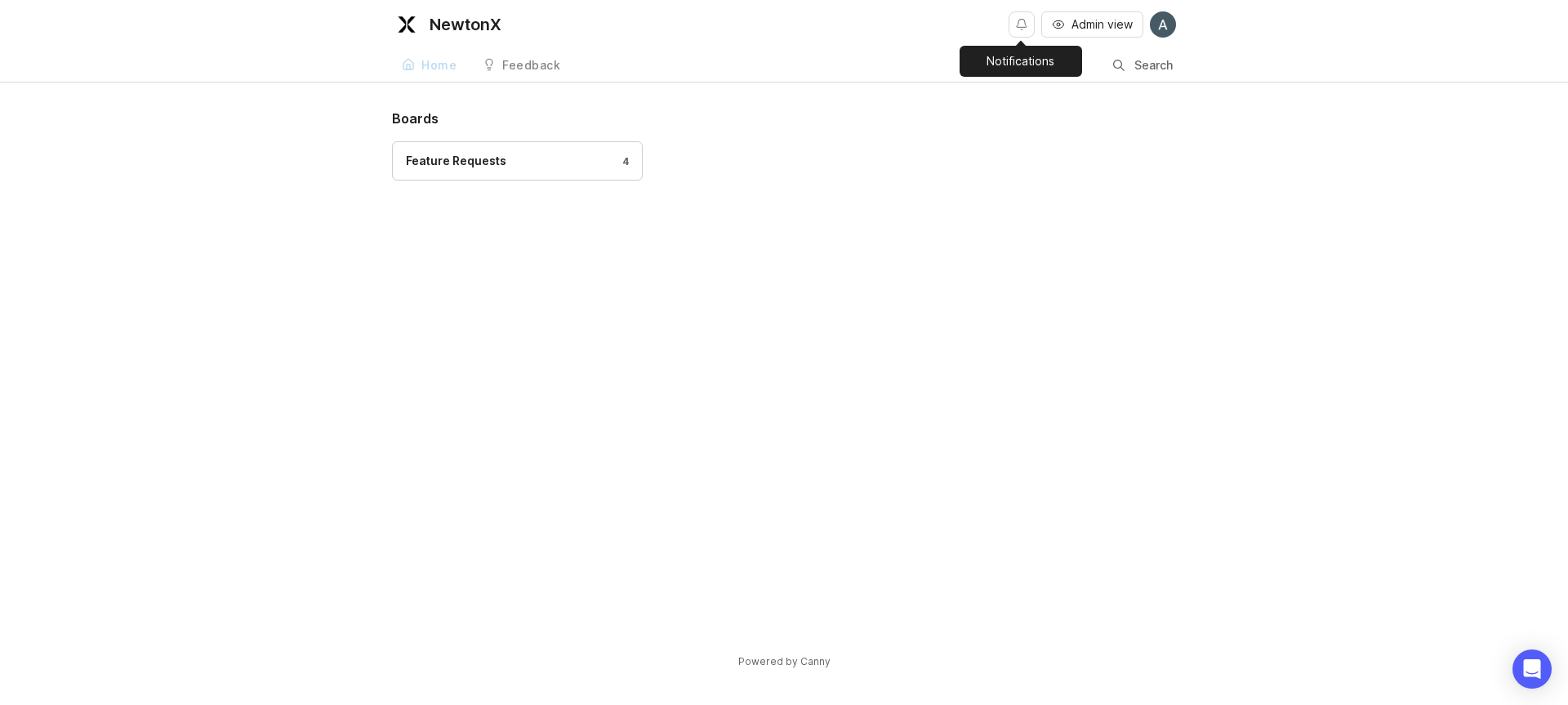
click at [1014, 29] on button "Notifications" at bounding box center [1022, 24] width 26 height 26
click at [1165, 26] on img at bounding box center [1163, 24] width 26 height 26
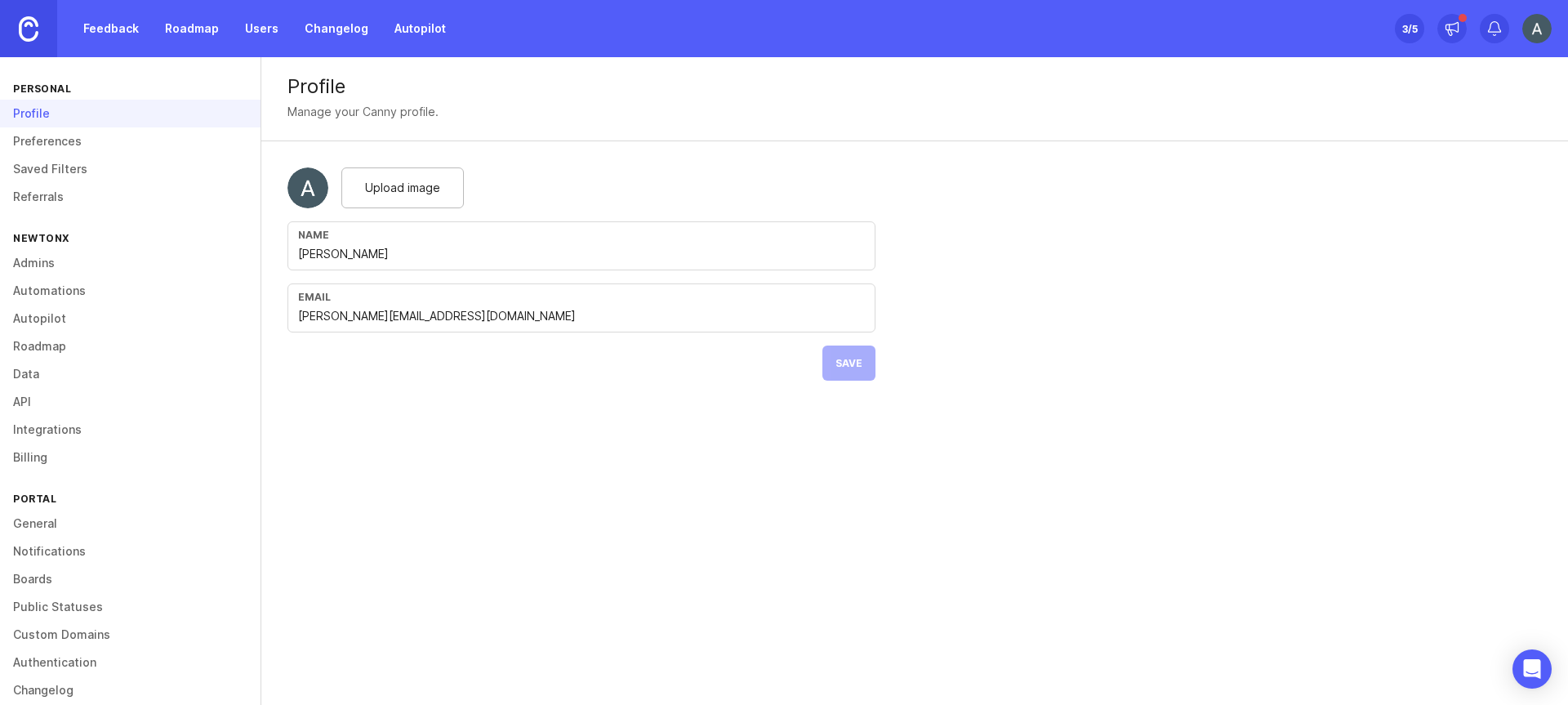
click at [57, 265] on link "Admins" at bounding box center [130, 263] width 260 height 28
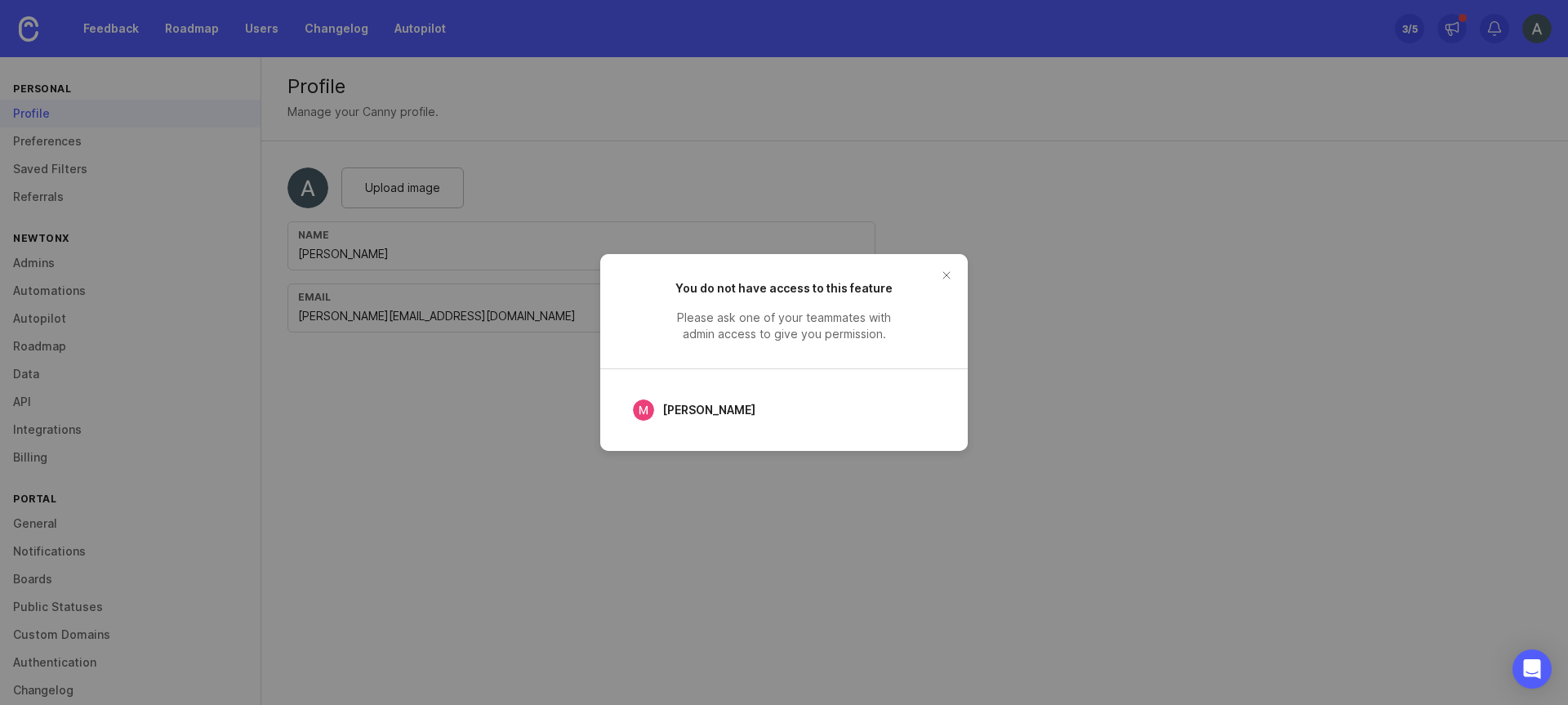
click at [946, 278] on button "close button" at bounding box center [946, 275] width 26 height 26
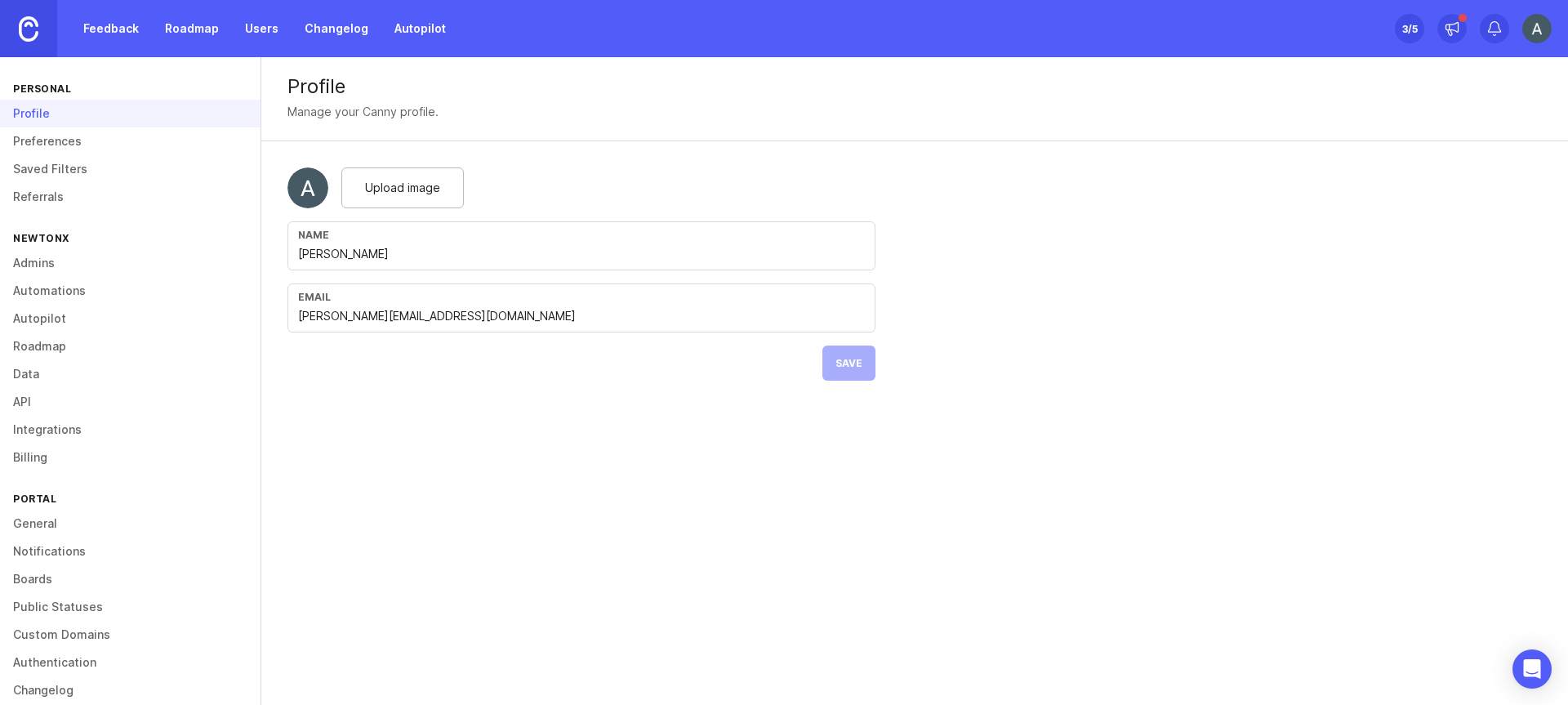
drag, startPoint x: 43, startPoint y: 42, endPoint x: 60, endPoint y: 47, distance: 17.7
click at [42, 42] on link at bounding box center [29, 29] width 57 height 57
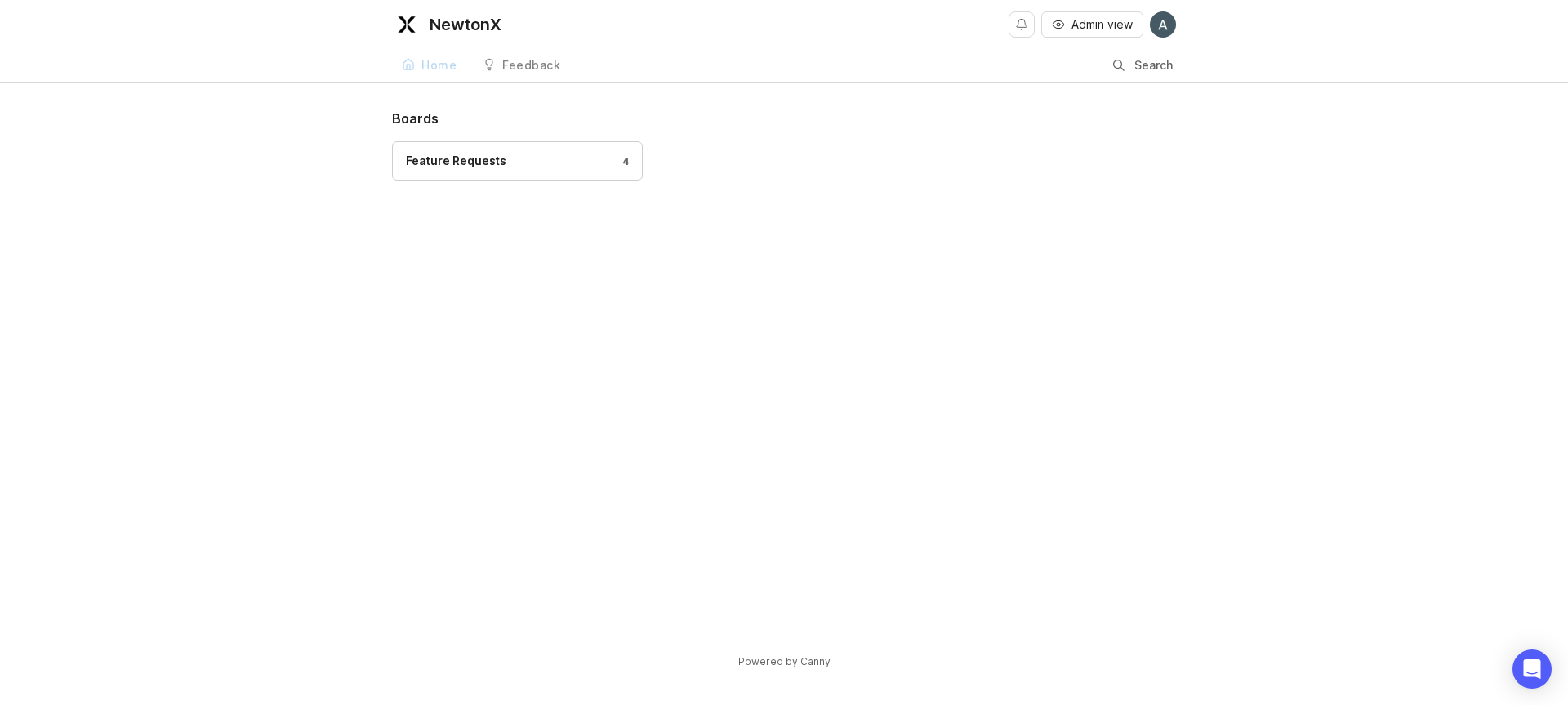
click at [711, 315] on div "Boards Feature Requests 4" at bounding box center [784, 376] width 784 height 533
click at [577, 156] on div "Feature Requests 4" at bounding box center [518, 161] width 223 height 18
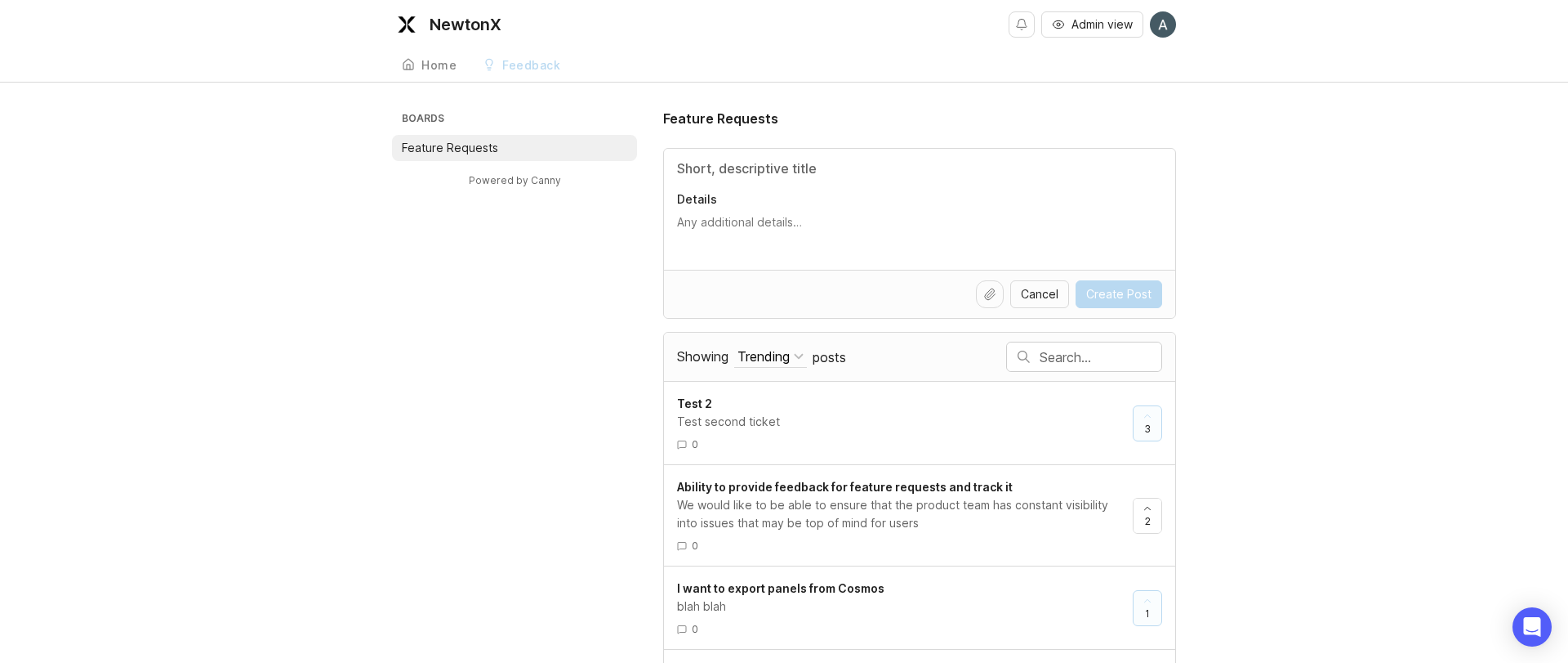
scroll to position [78, 0]
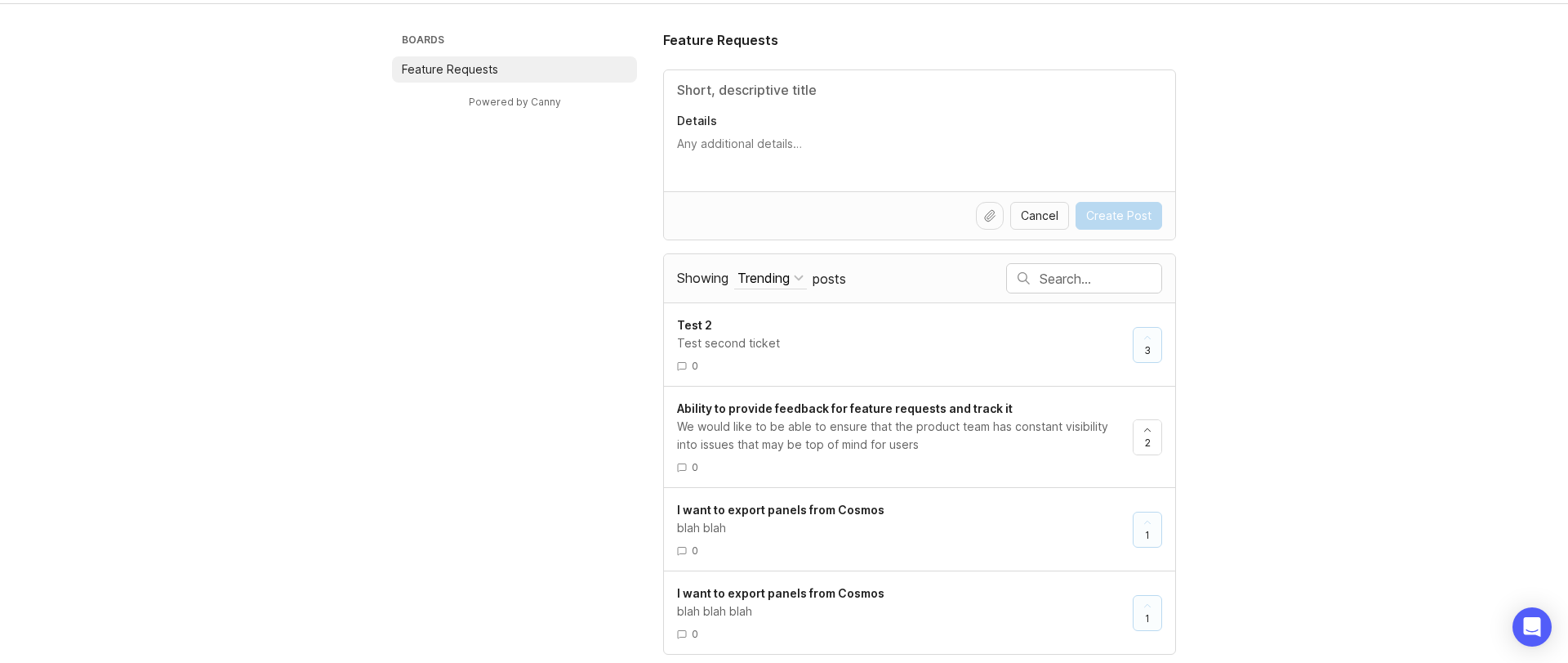
click at [754, 274] on div "Trending" at bounding box center [763, 277] width 53 height 18
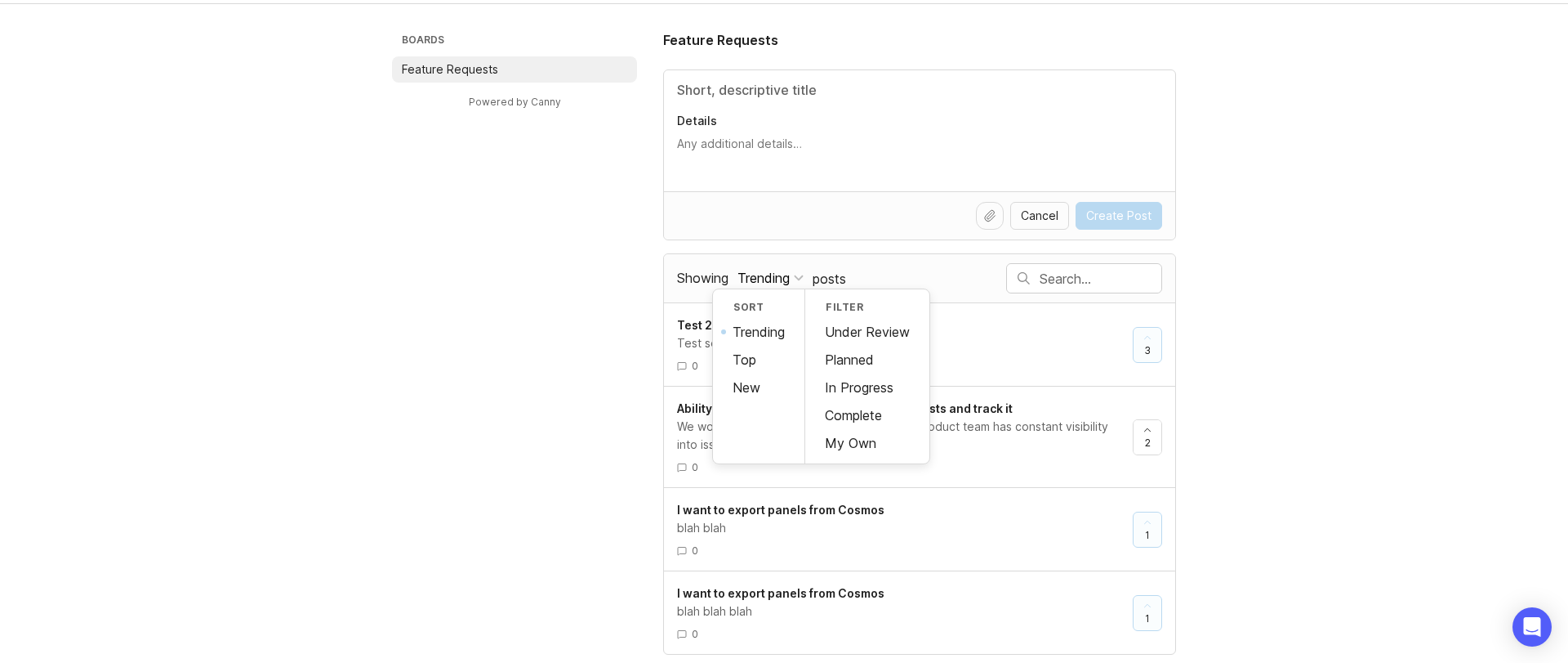
click at [665, 259] on div "Showing Trending Sort Trending Top New Filter Under Review Planned In Progress …" at bounding box center [919, 278] width 511 height 48
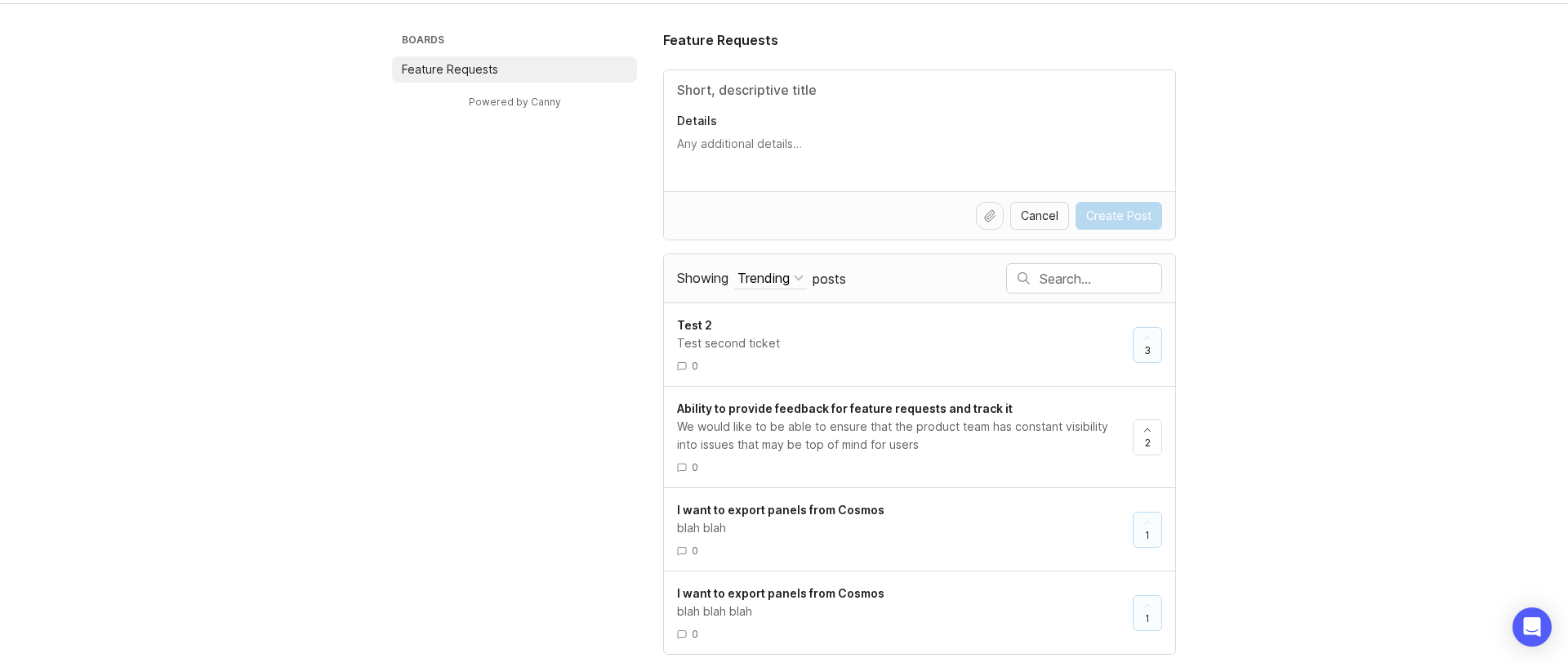
click at [1075, 272] on input "text" at bounding box center [1100, 278] width 122 height 18
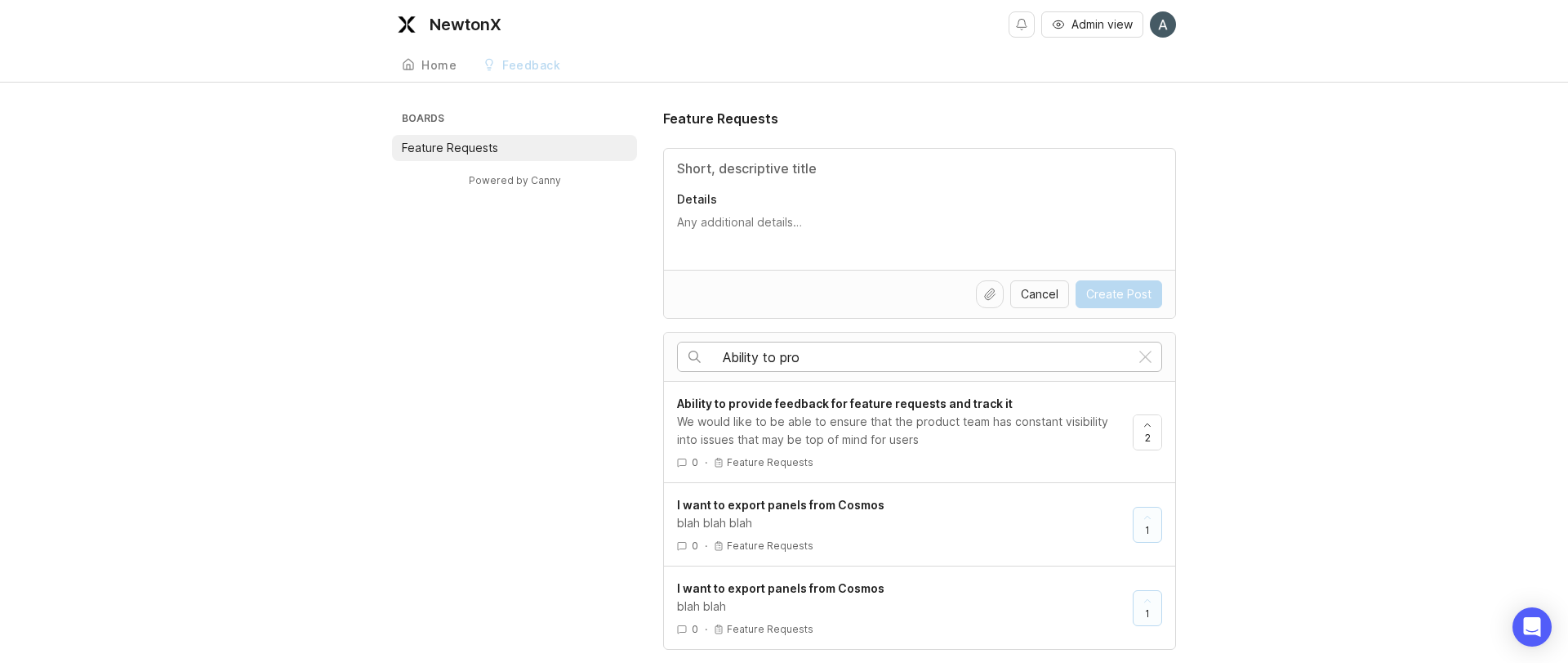
type input "Ability to pro"
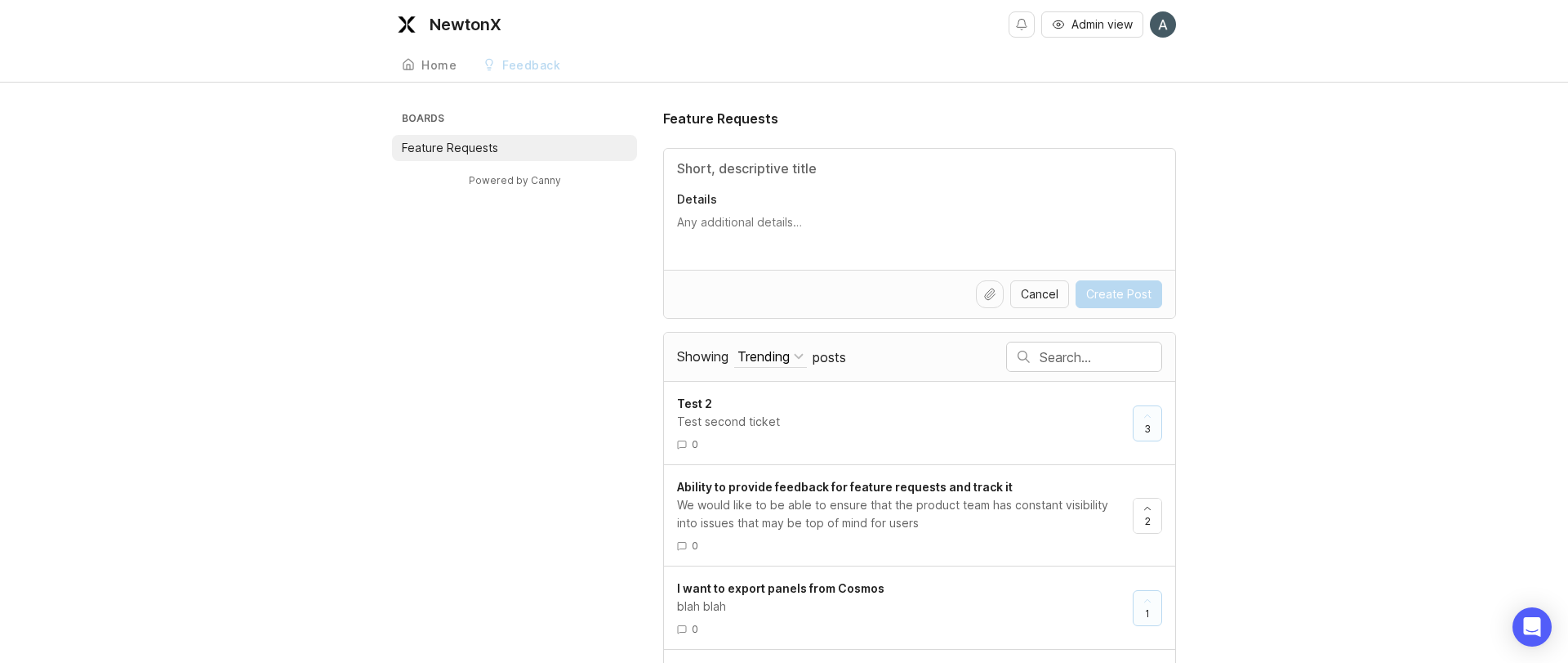
click at [772, 174] on input "Title" at bounding box center [919, 168] width 485 height 19
click at [502, 71] on div "Feedback" at bounding box center [531, 66] width 58 height 11
click at [516, 66] on div "Feedback" at bounding box center [531, 66] width 58 height 11
click at [543, 72] on link "Feedback" at bounding box center [521, 66] width 97 height 33
drag, startPoint x: 549, startPoint y: 66, endPoint x: 528, endPoint y: 71, distance: 21.6
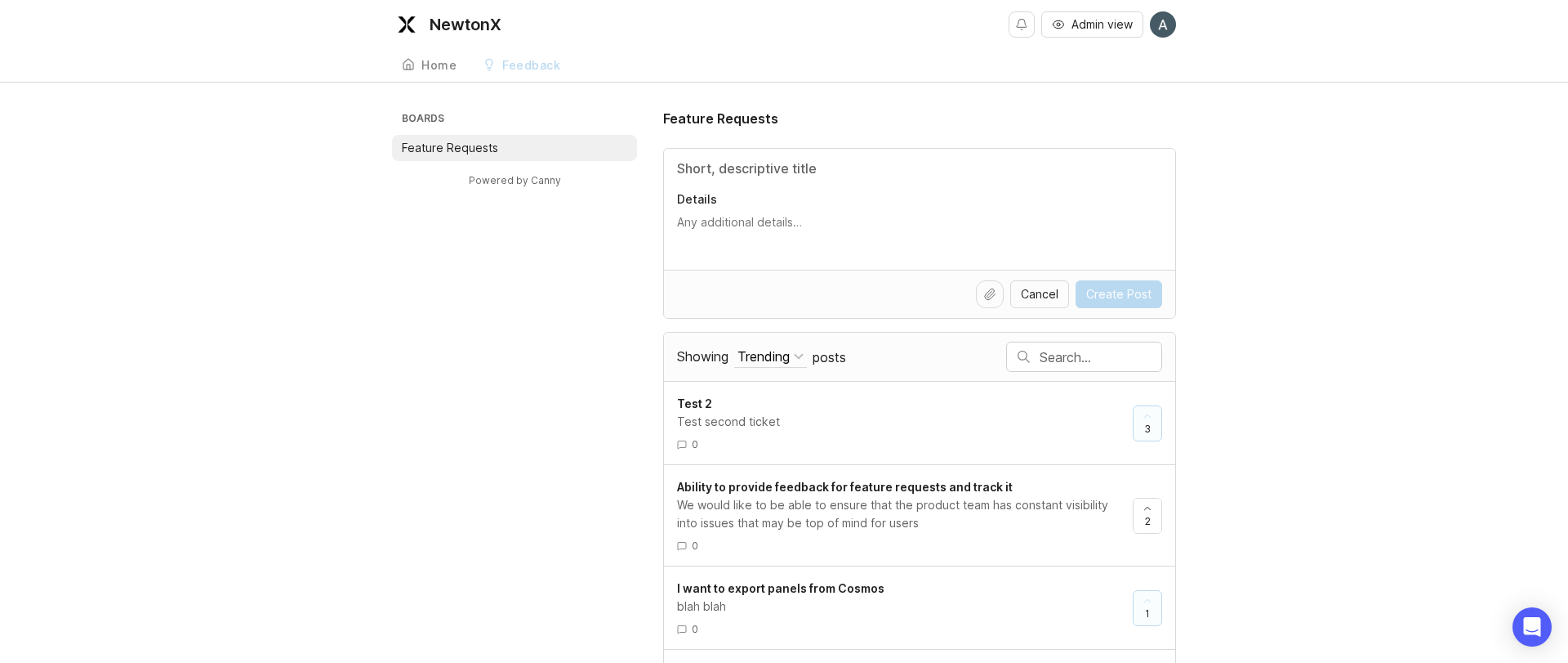
click at [547, 66] on div "Feedback" at bounding box center [531, 66] width 58 height 11
click at [422, 66] on div "Home" at bounding box center [439, 66] width 35 height 11
click at [436, 152] on p "Feature Requests" at bounding box center [449, 148] width 96 height 17
click at [996, 301] on div at bounding box center [989, 294] width 28 height 28
click at [1254, 326] on div "Boards Feature Requests Powered by Canny Feature Requests Details Cancel Create…" at bounding box center [784, 421] width 1568 height 624
